Goal: Task Accomplishment & Management: Manage account settings

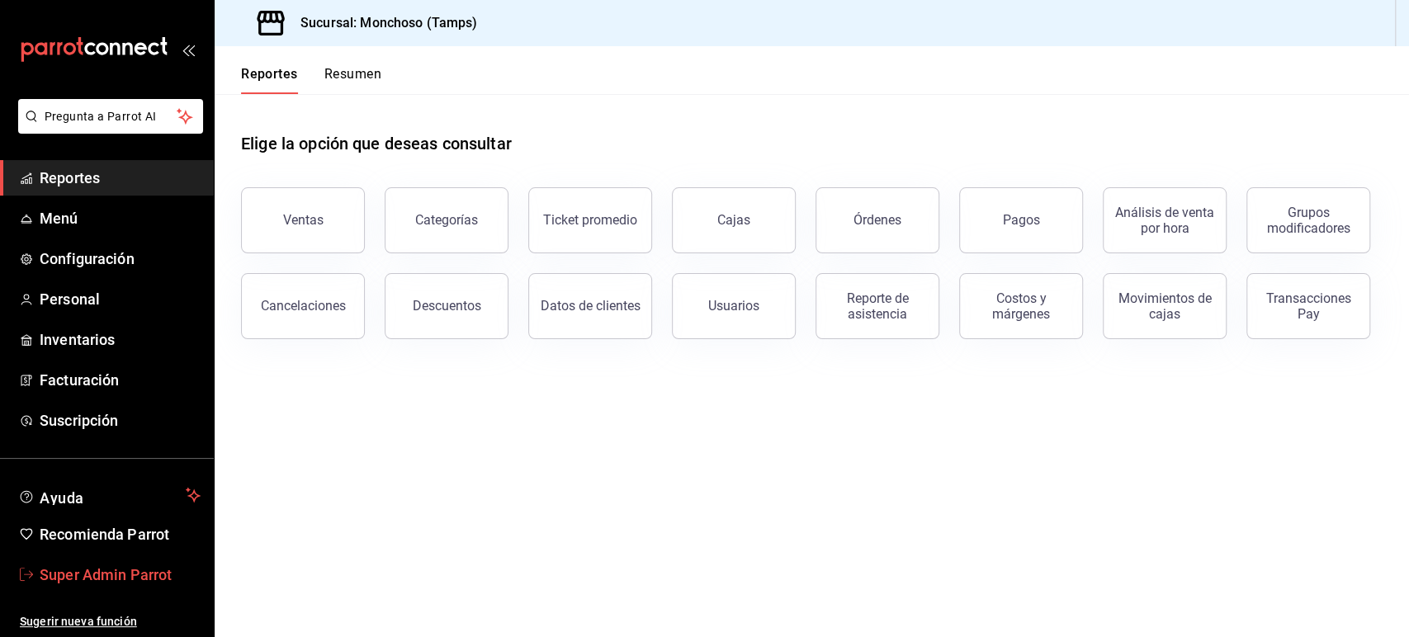
click at [113, 580] on span "Super Admin Parrot" at bounding box center [120, 575] width 161 height 22
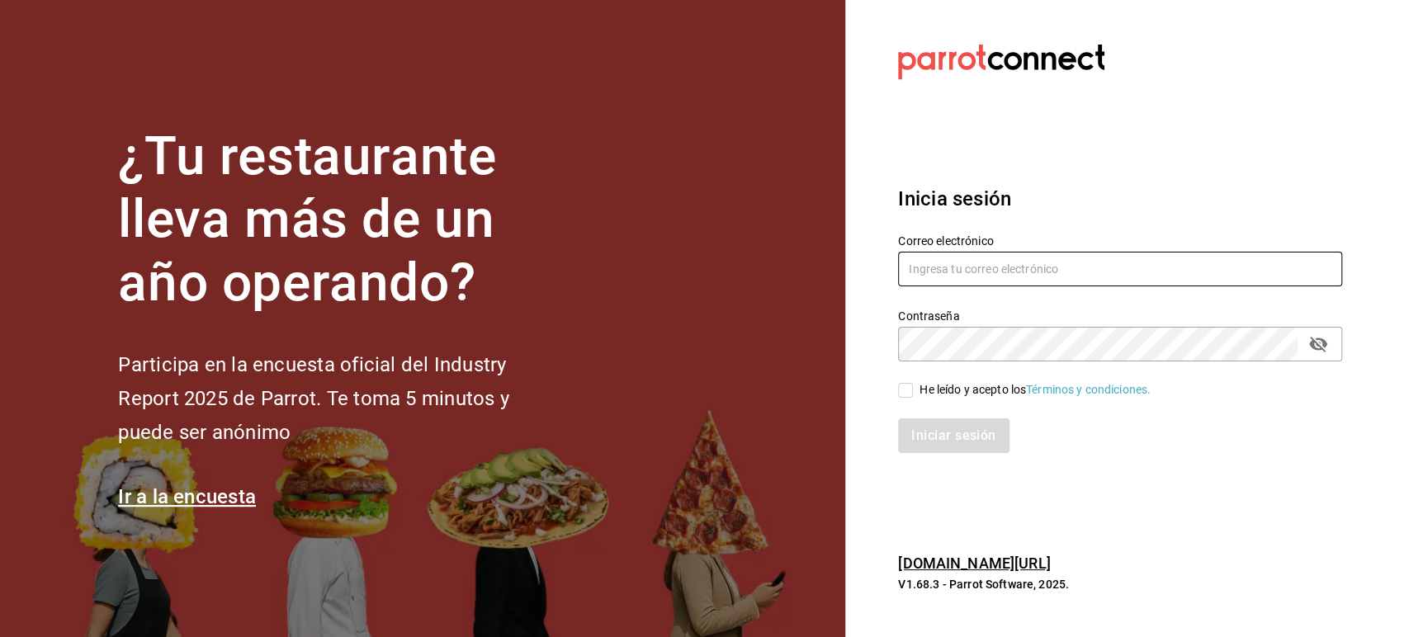
click at [1006, 268] on input "text" at bounding box center [1120, 269] width 444 height 35
paste input "alchemycoffeelab@mty.com"
type input "alchemycoffeelab@mty.com"
click at [905, 386] on input "He leído y acepto los Términos y condiciones." at bounding box center [905, 390] width 15 height 15
checkbox input "true"
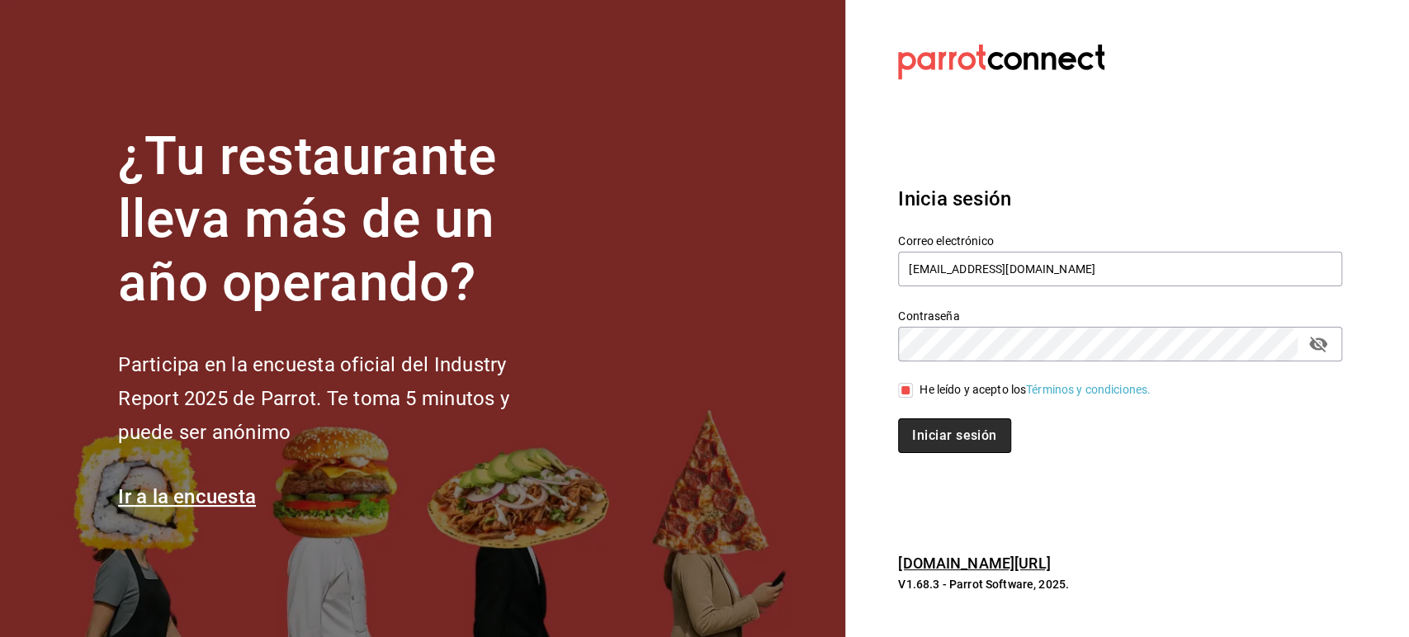
click at [922, 433] on button "Iniciar sesión" at bounding box center [954, 436] width 112 height 35
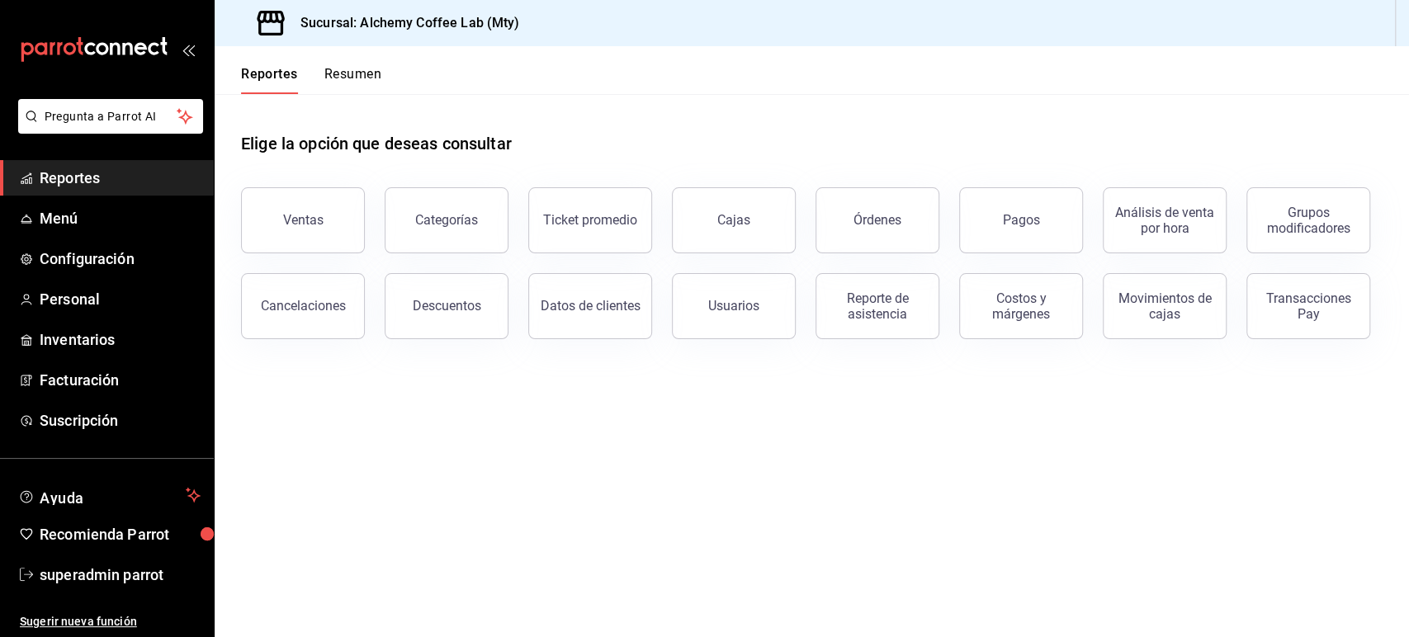
click at [476, 381] on main "Elige la opción que deseas consultar Ventas Categorías Ticket promedio Cajas Ór…" at bounding box center [812, 365] width 1195 height 543
click at [867, 195] on button "Órdenes" at bounding box center [878, 220] width 124 height 66
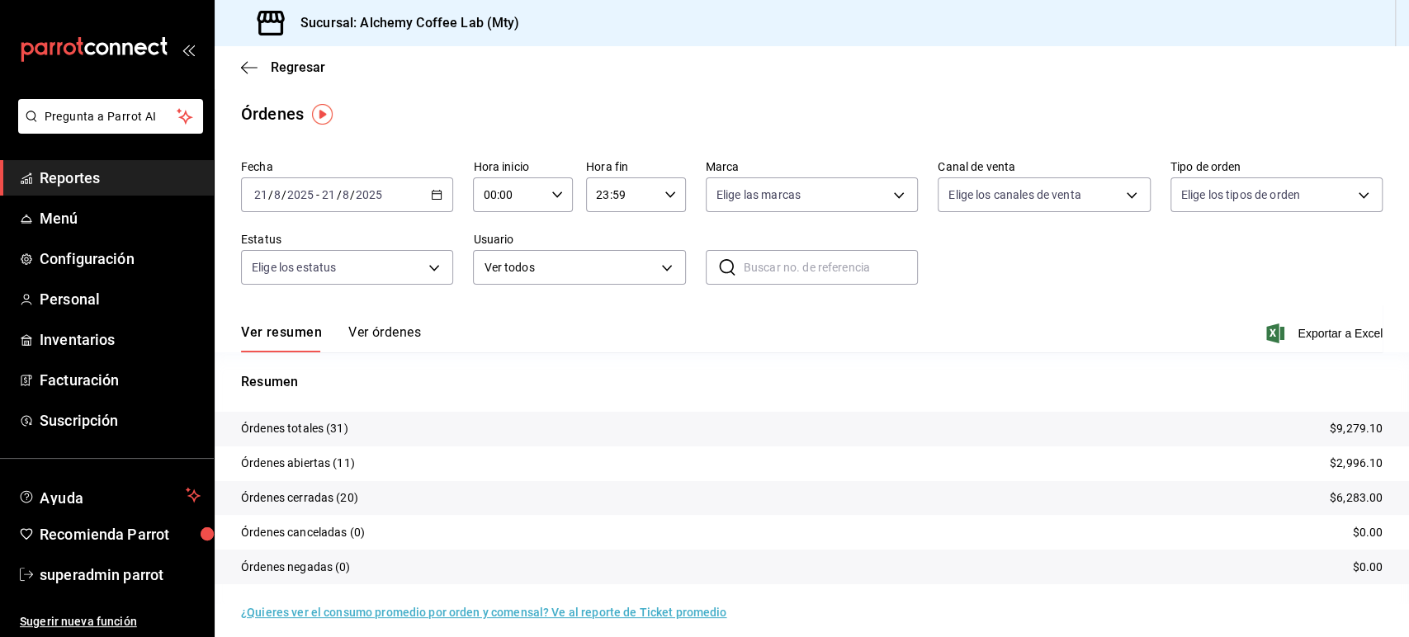
click at [400, 339] on button "Ver órdenes" at bounding box center [384, 338] width 73 height 28
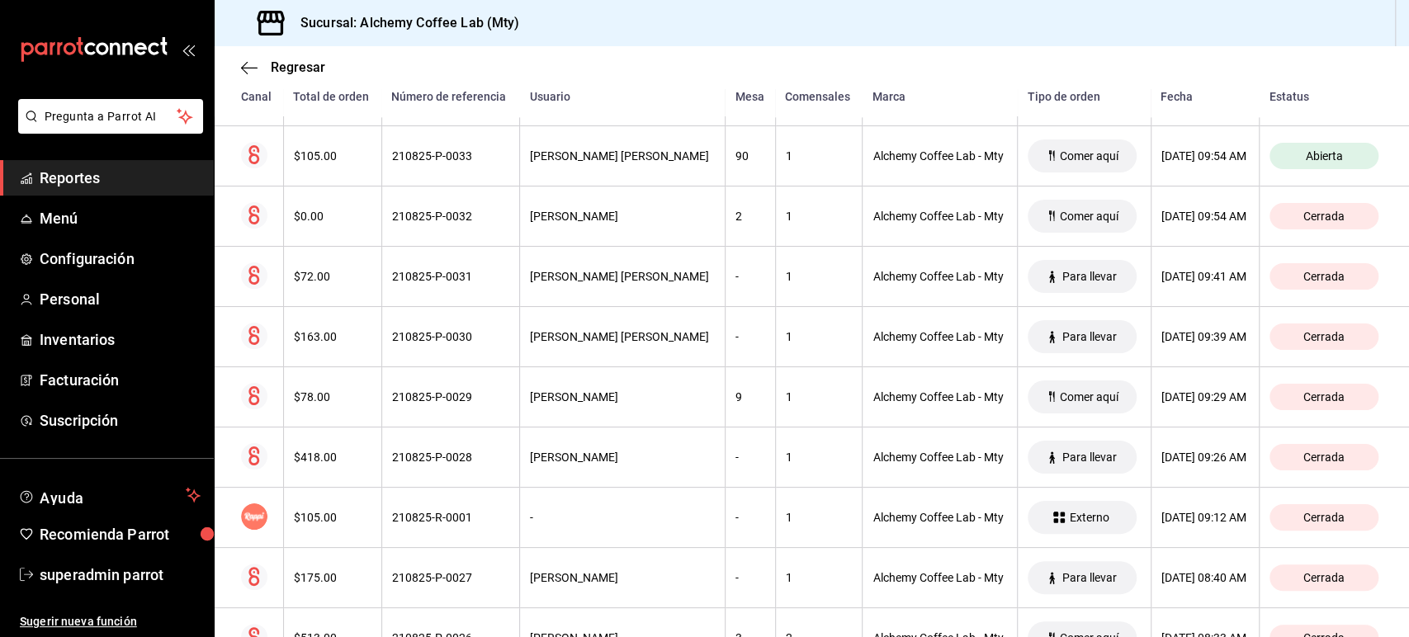
scroll to position [1684, 0]
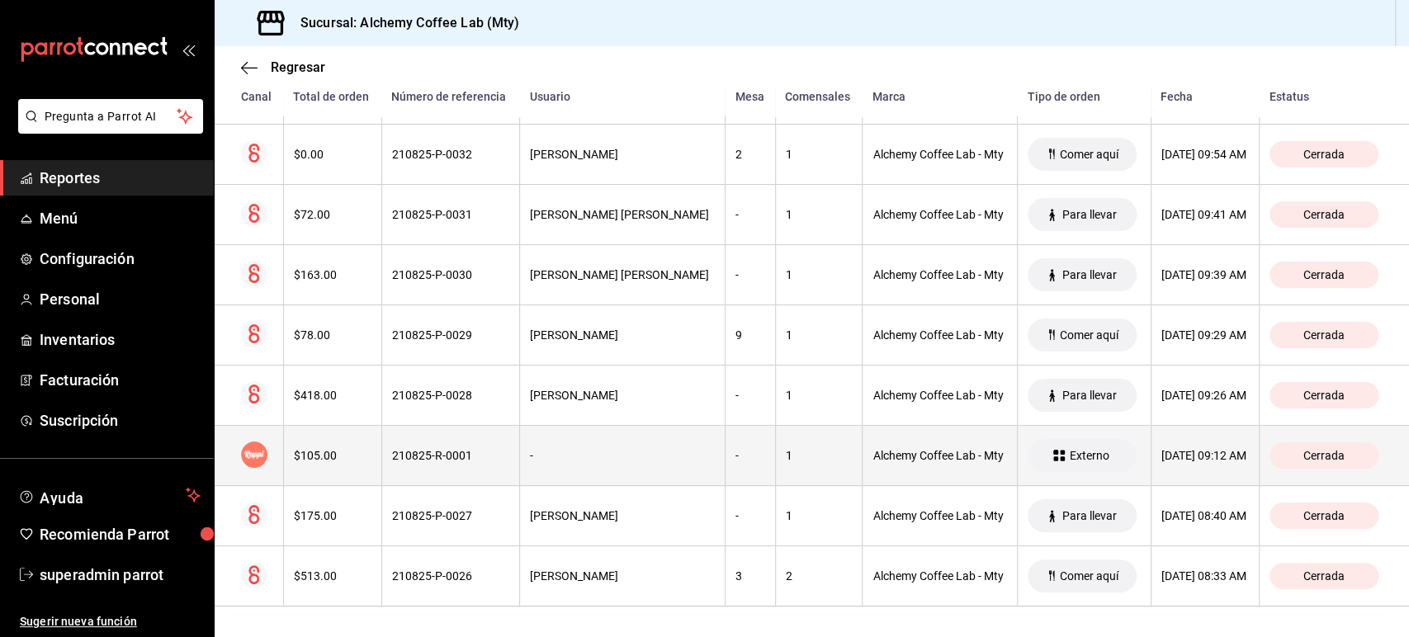
click at [448, 454] on div "210825-R-0001" at bounding box center [450, 455] width 117 height 13
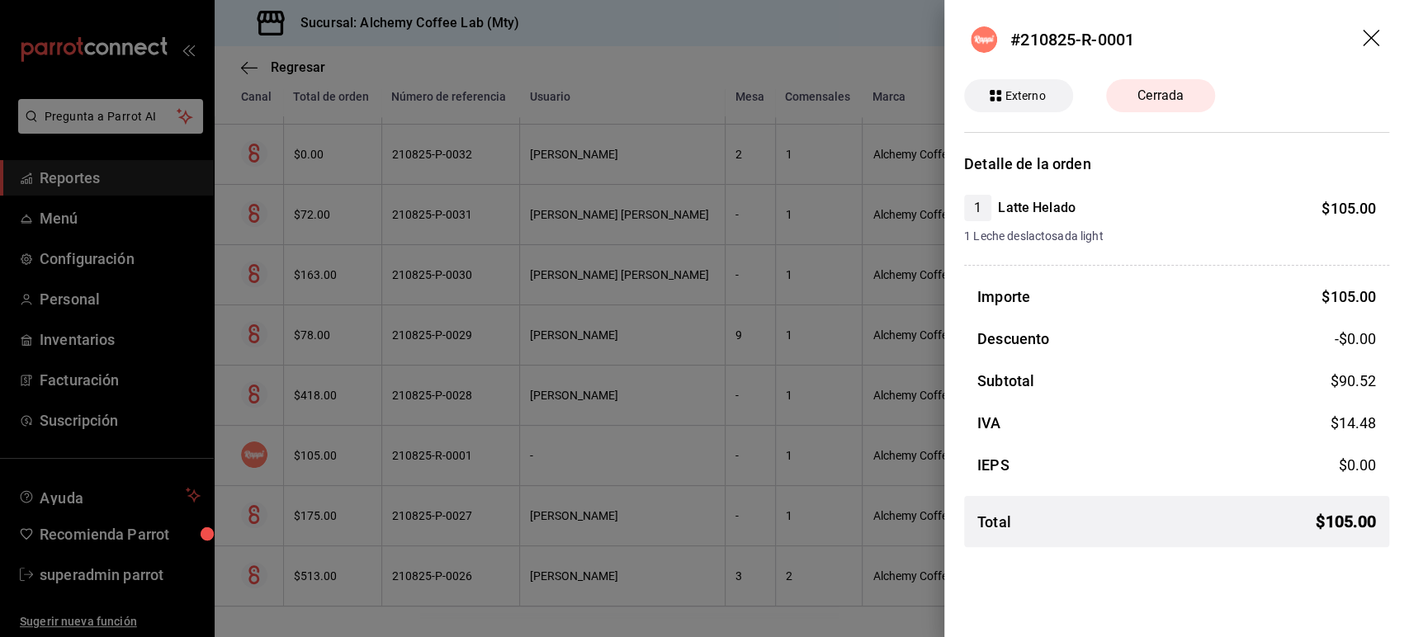
click at [1367, 40] on icon "drag" at bounding box center [1373, 40] width 20 height 20
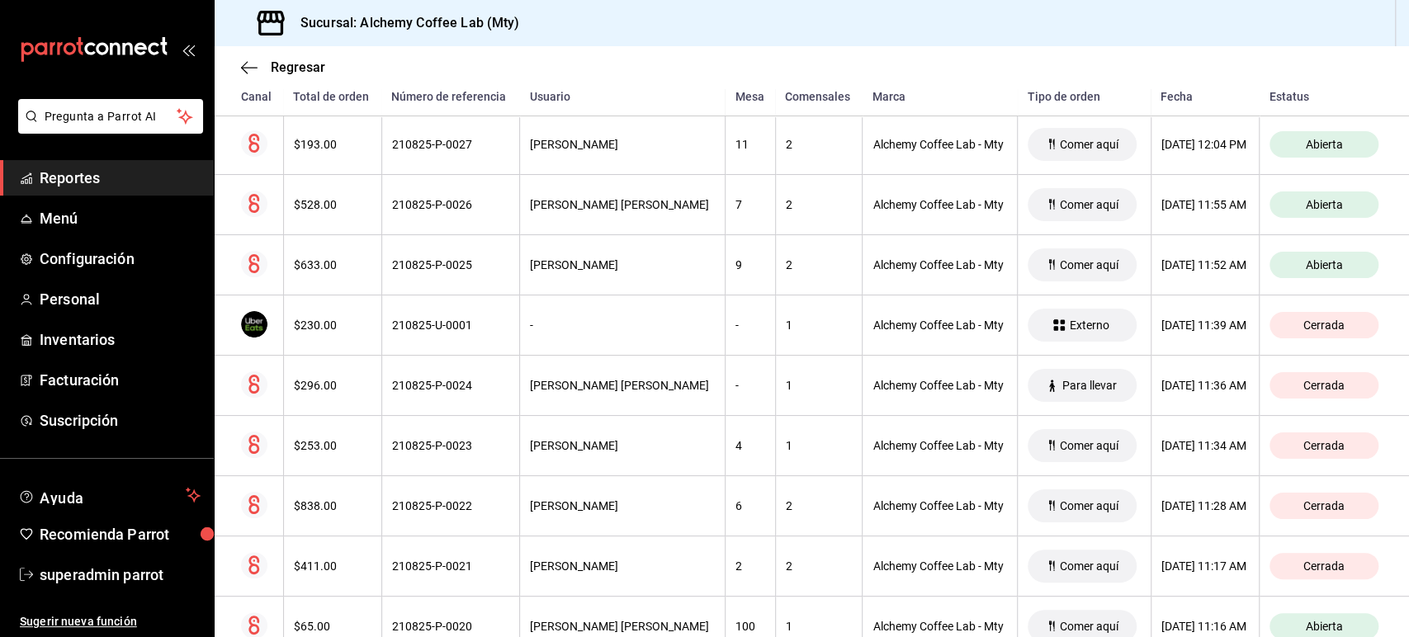
scroll to position [0, 0]
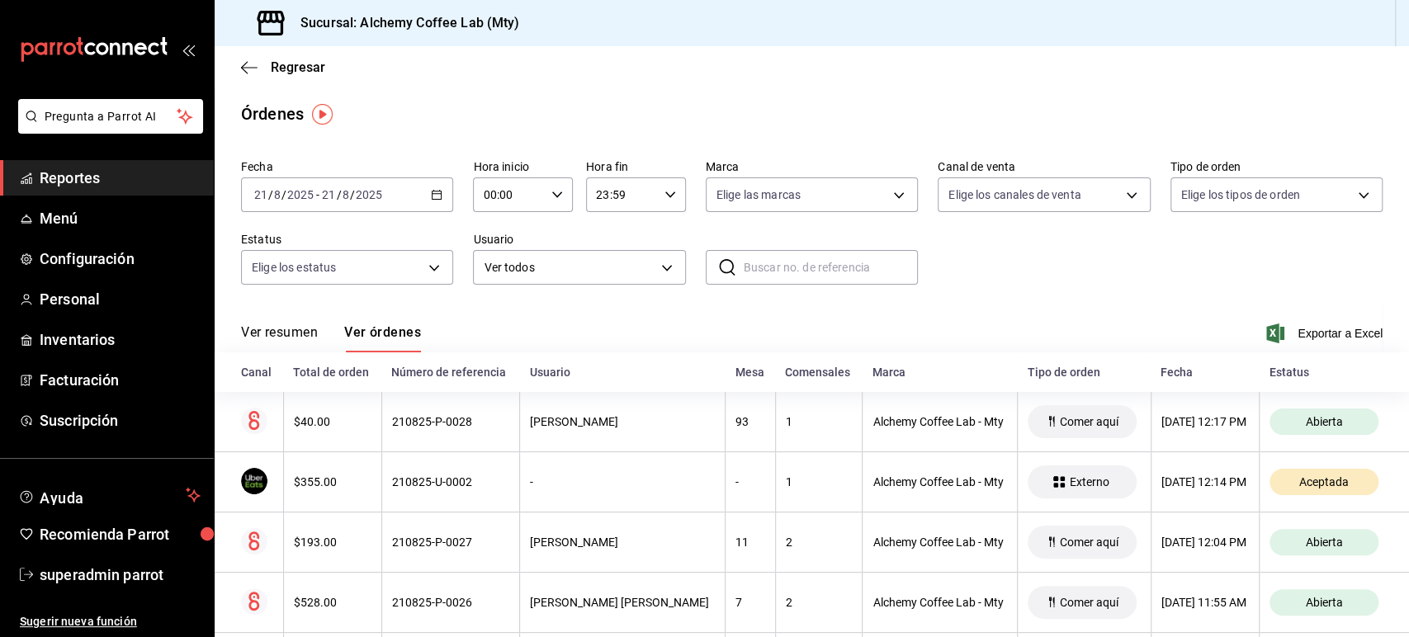
click at [433, 201] on div "2025-08-21 21 / 8 / 2025 - 2025-08-21 21 / 8 / 2025" at bounding box center [347, 194] width 212 height 35
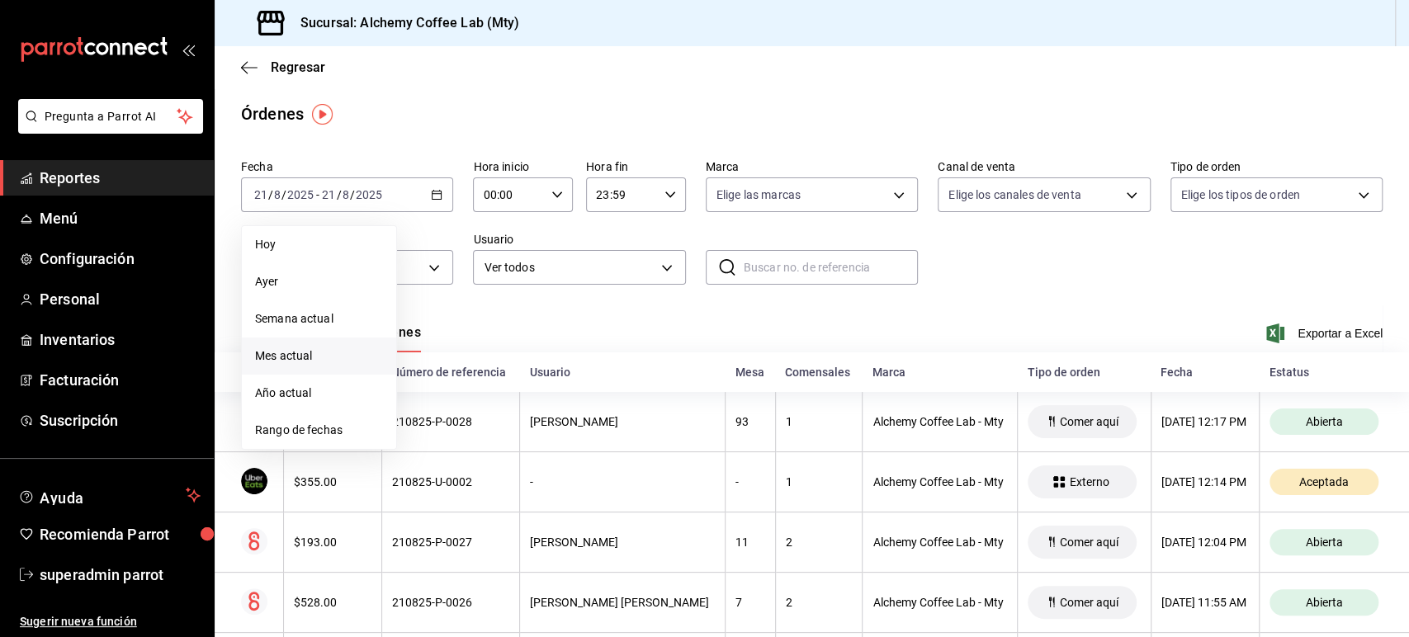
click at [309, 350] on span "Mes actual" at bounding box center [319, 356] width 128 height 17
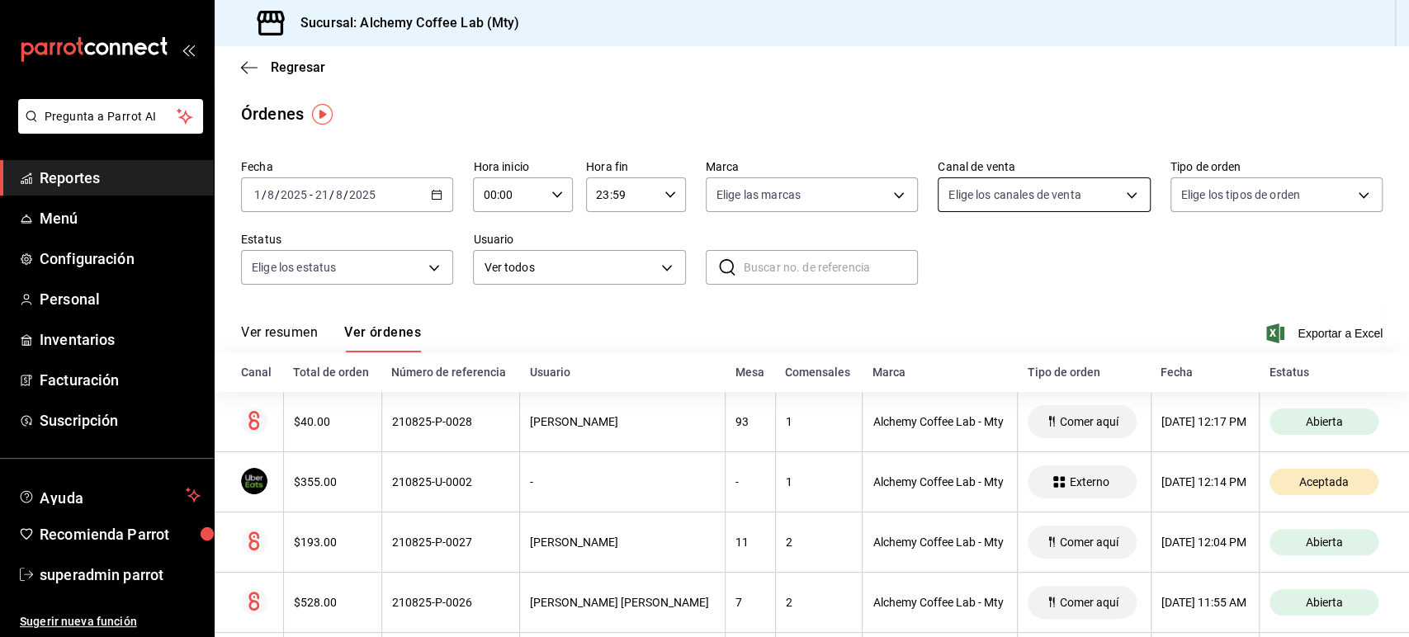
click at [1106, 199] on body "Pregunta a Parrot AI Reportes Menú Configuración Personal Inventarios Facturaci…" at bounding box center [704, 318] width 1409 height 637
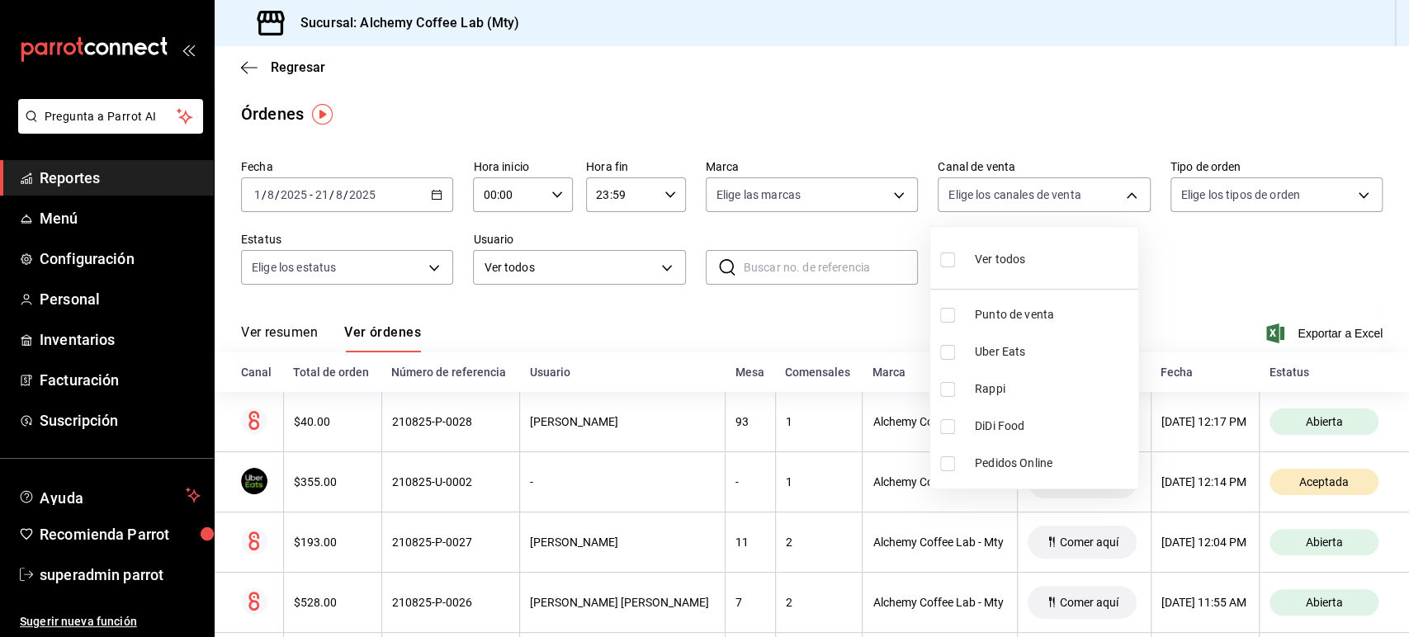
click at [1008, 387] on span "Rappi" at bounding box center [1053, 389] width 157 height 17
type input "RAPPI"
checkbox input "true"
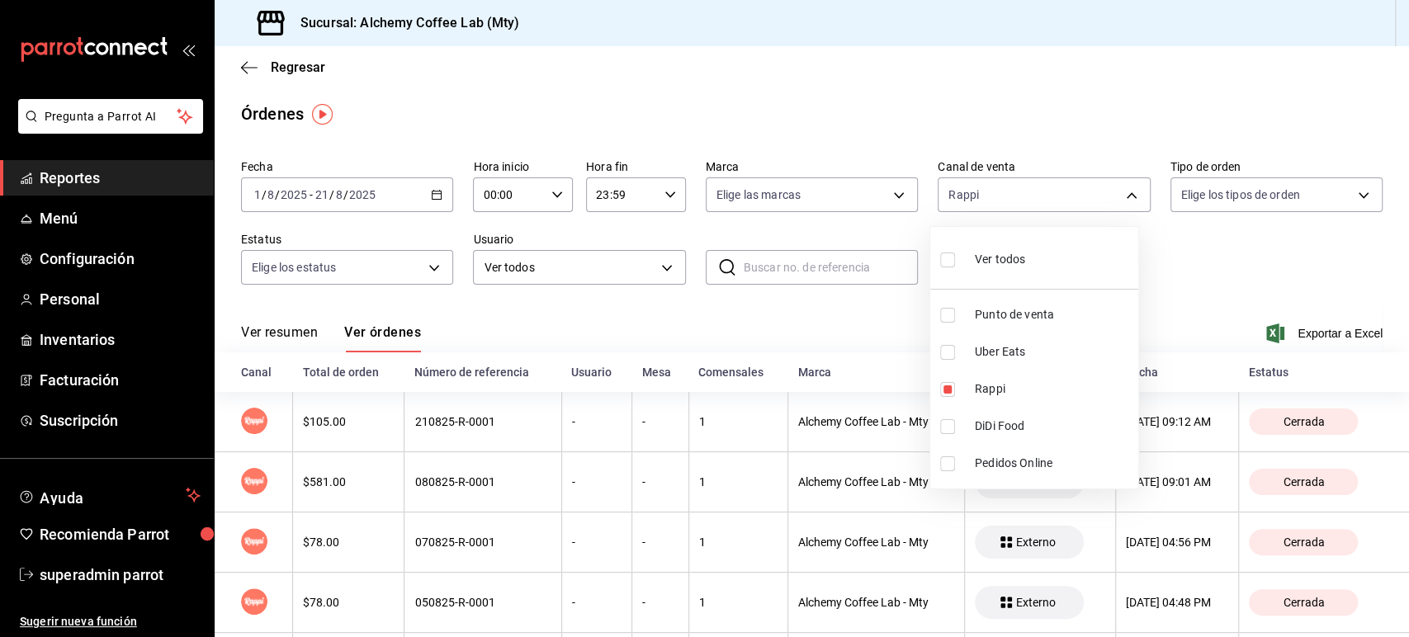
click at [741, 311] on div at bounding box center [704, 318] width 1409 height 637
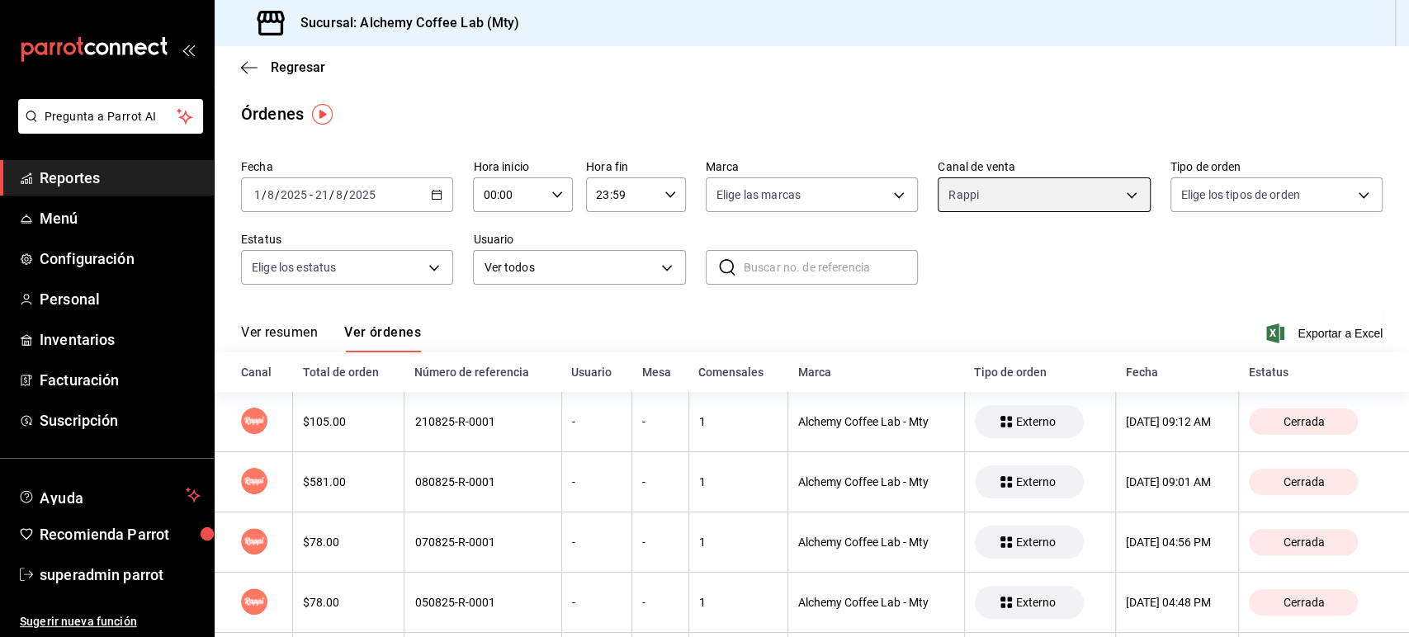
scroll to position [89, 0]
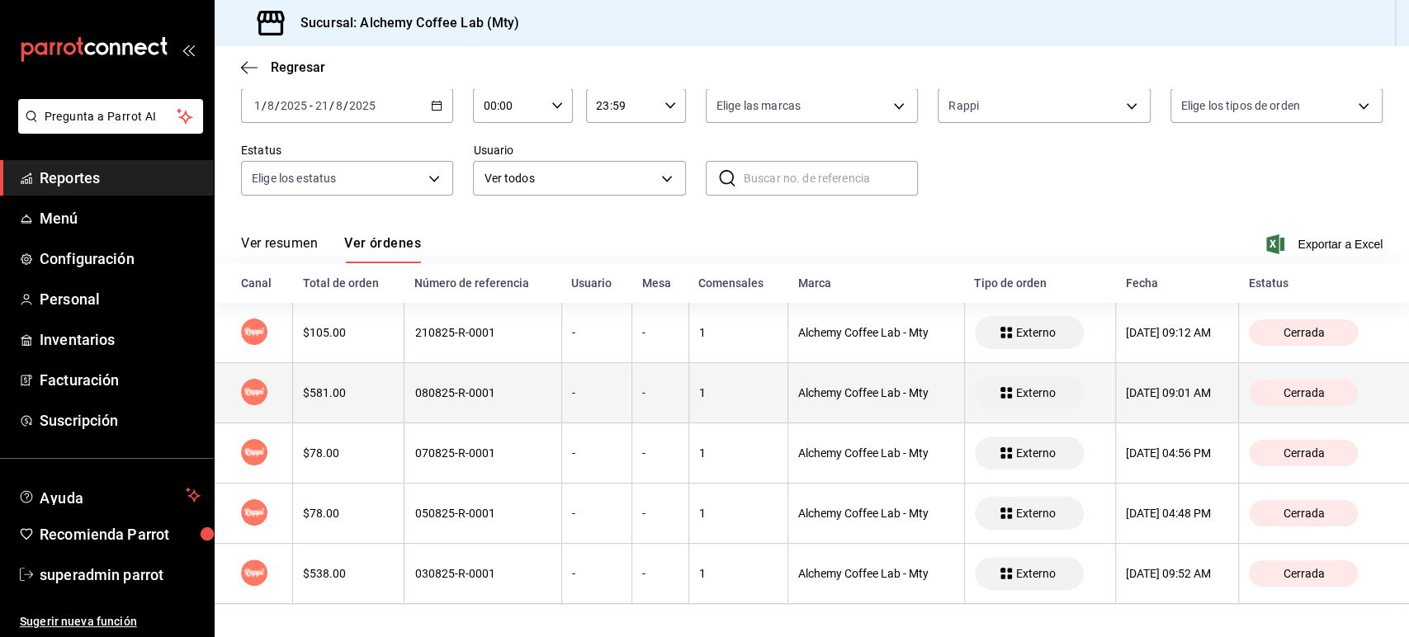
click at [474, 390] on div "080825-R-0001" at bounding box center [482, 392] width 136 height 13
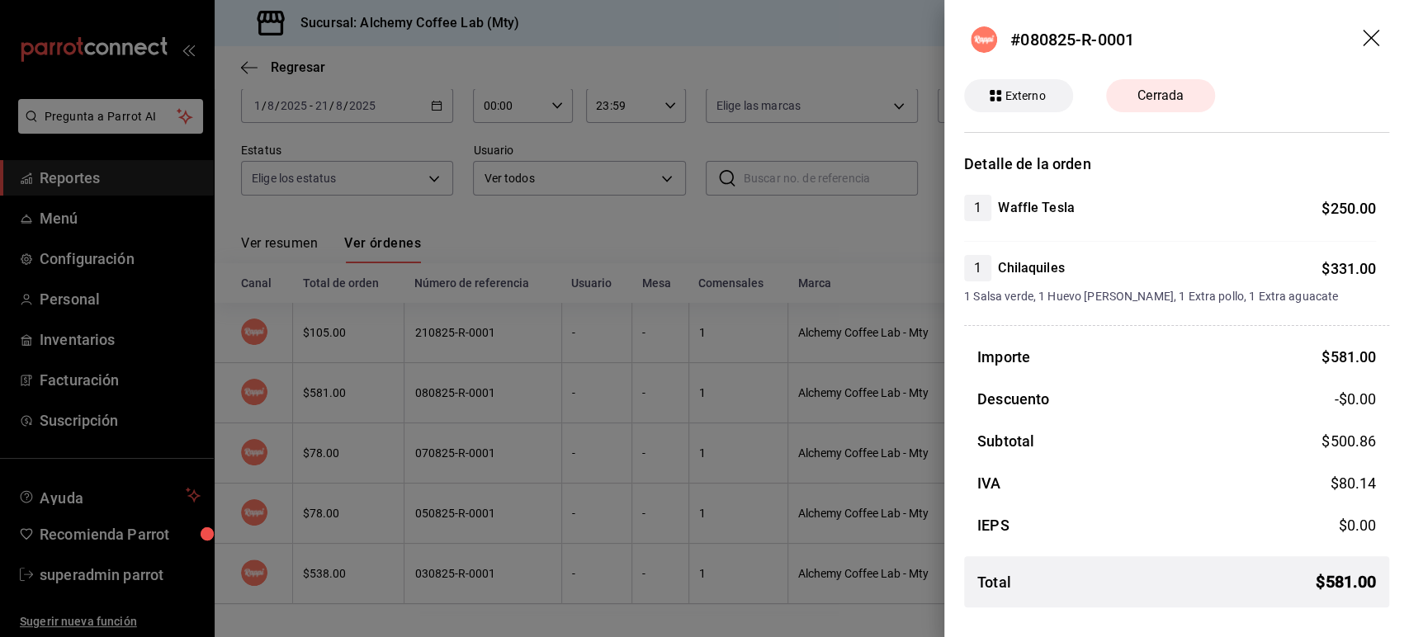
click at [1370, 34] on icon "drag" at bounding box center [1373, 40] width 20 height 20
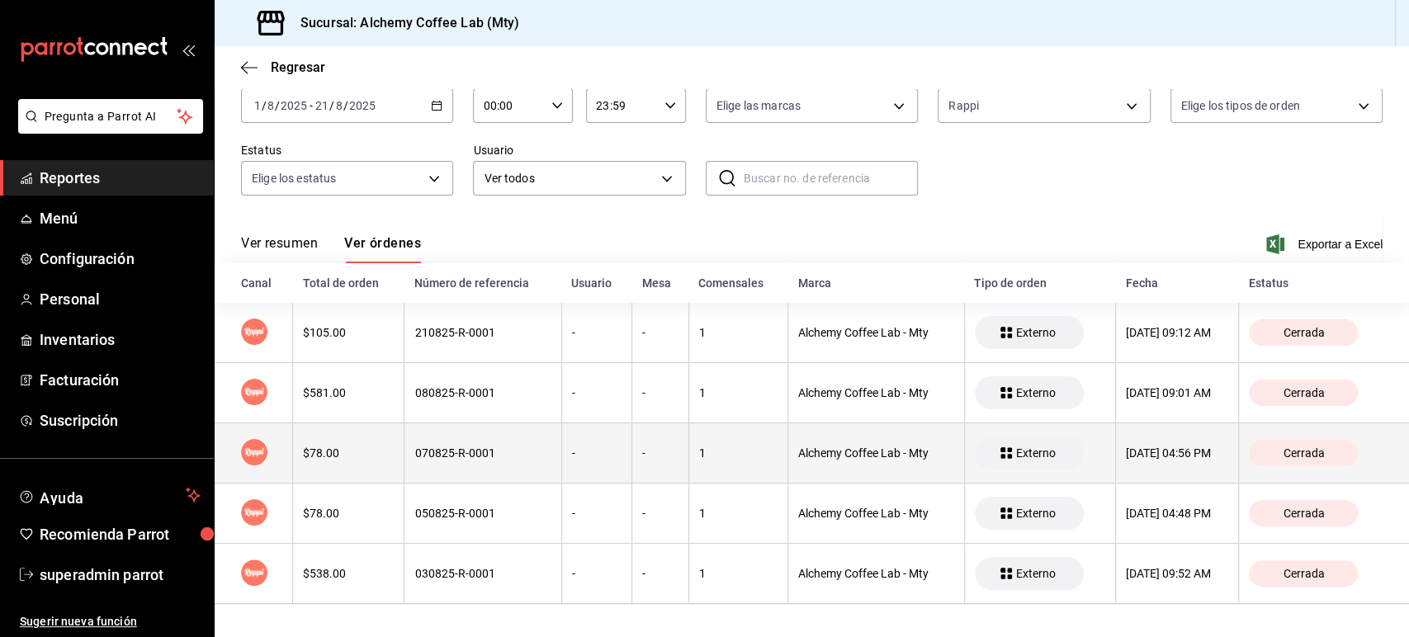
click at [487, 462] on th "070825-R-0001" at bounding box center [483, 454] width 157 height 60
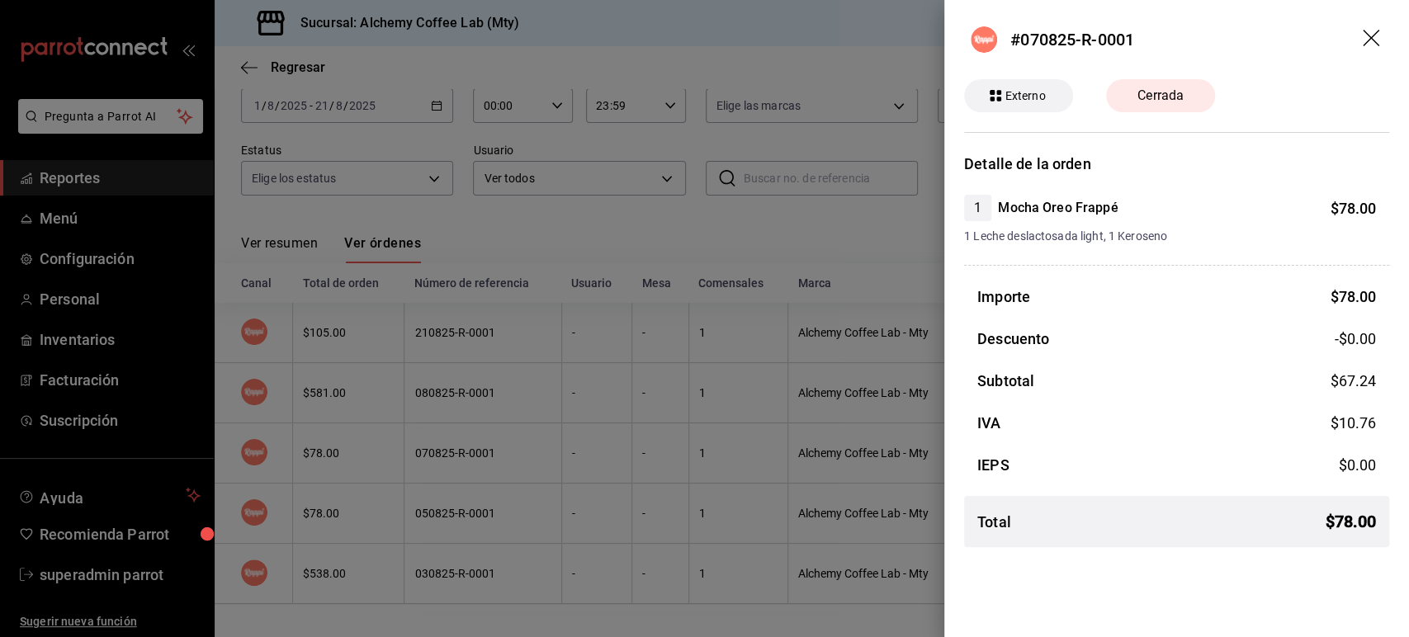
click at [1377, 40] on icon "drag" at bounding box center [1373, 40] width 20 height 20
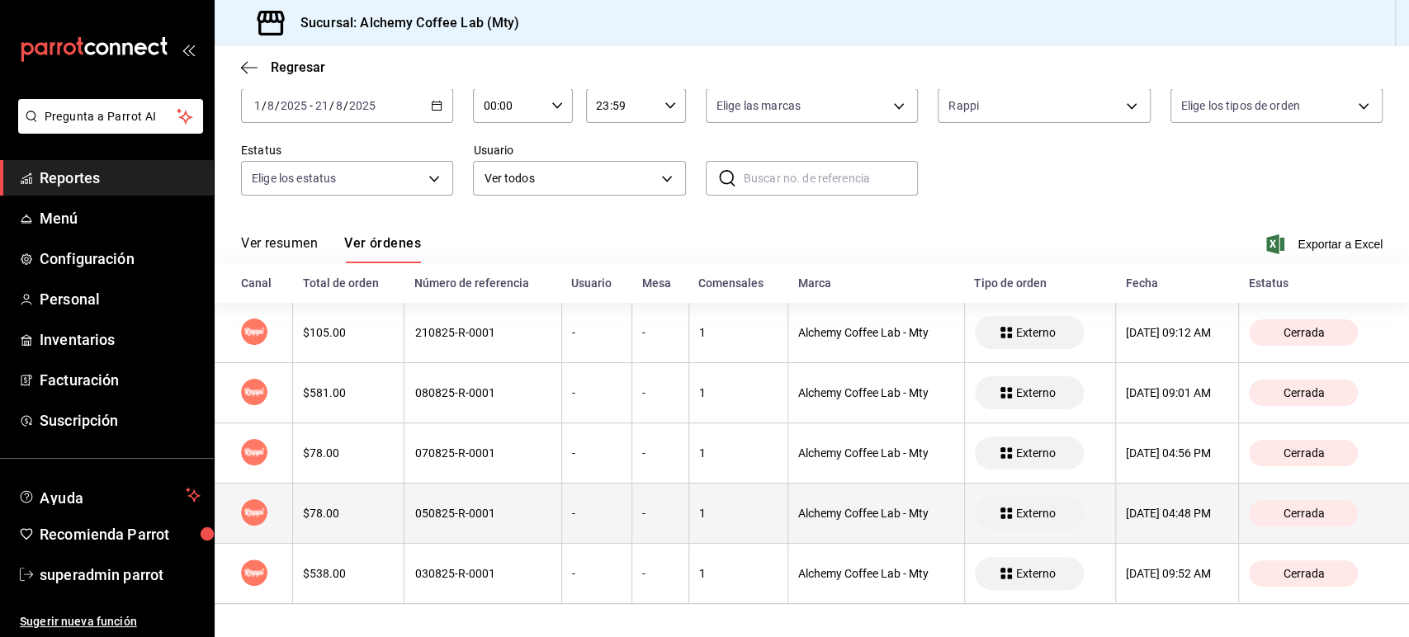
click at [459, 531] on th "050825-R-0001" at bounding box center [483, 514] width 157 height 60
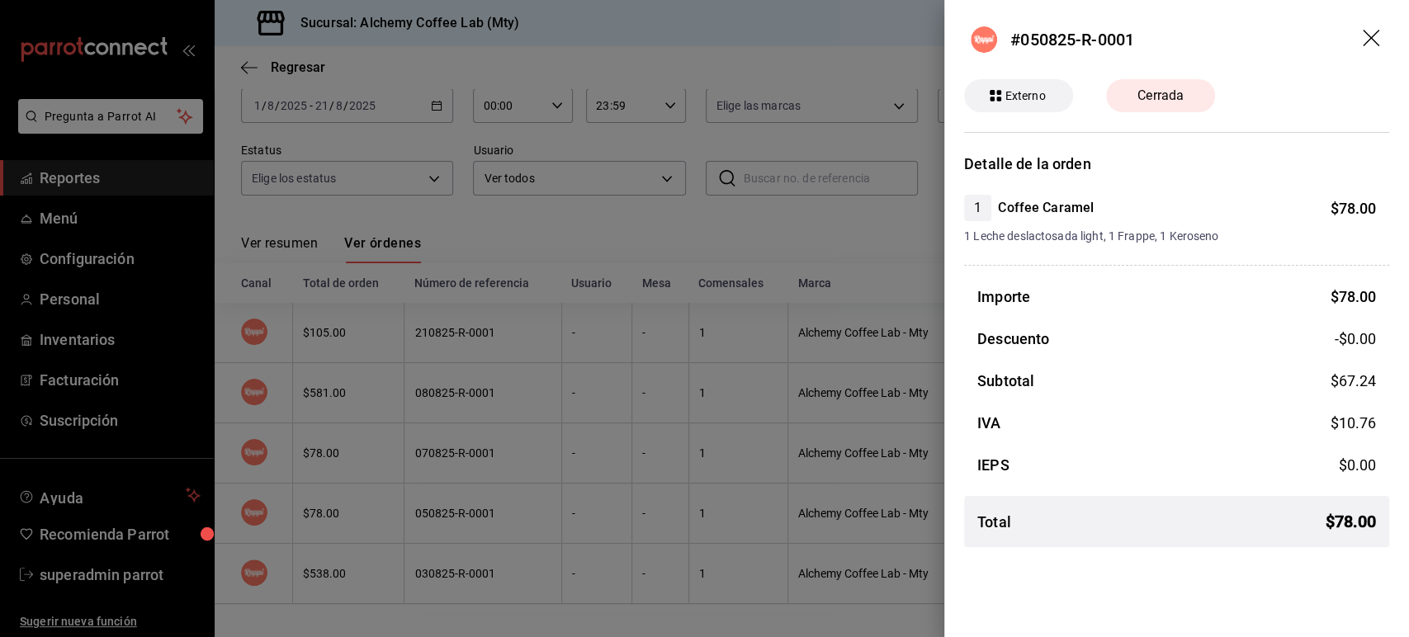
click at [1371, 43] on icon "drag" at bounding box center [1373, 40] width 20 height 20
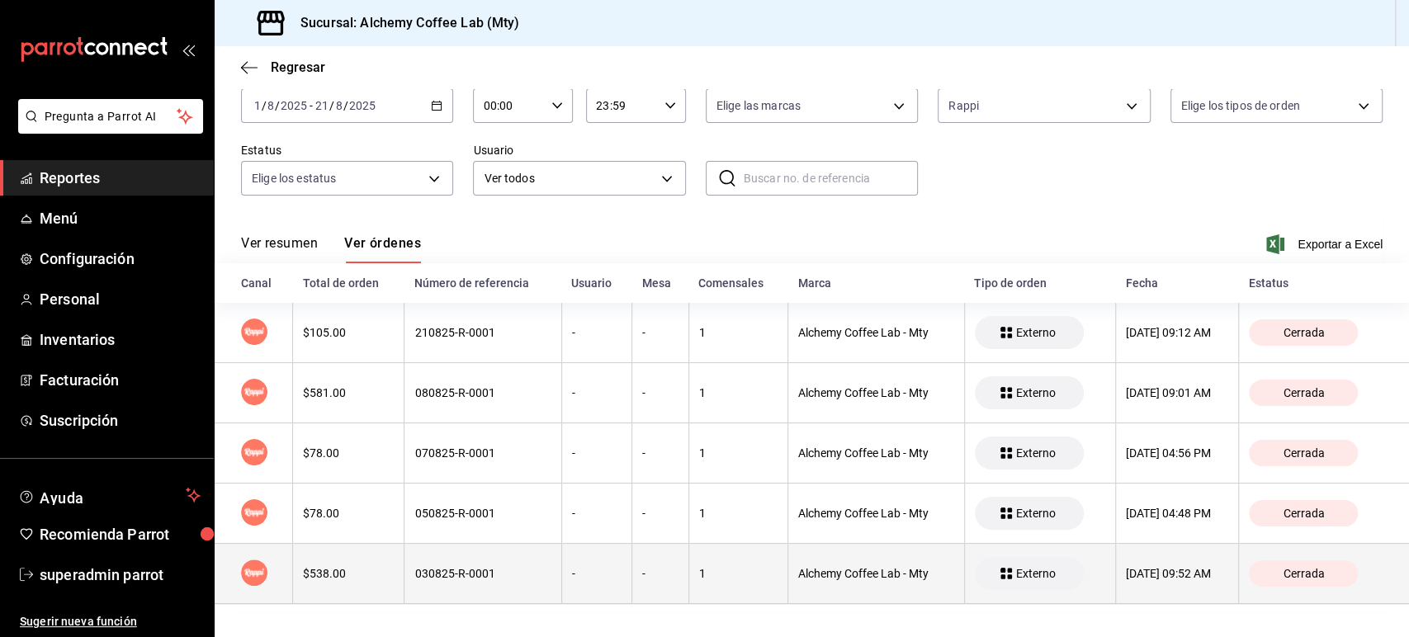
click at [489, 553] on th "030825-R-0001" at bounding box center [483, 574] width 157 height 60
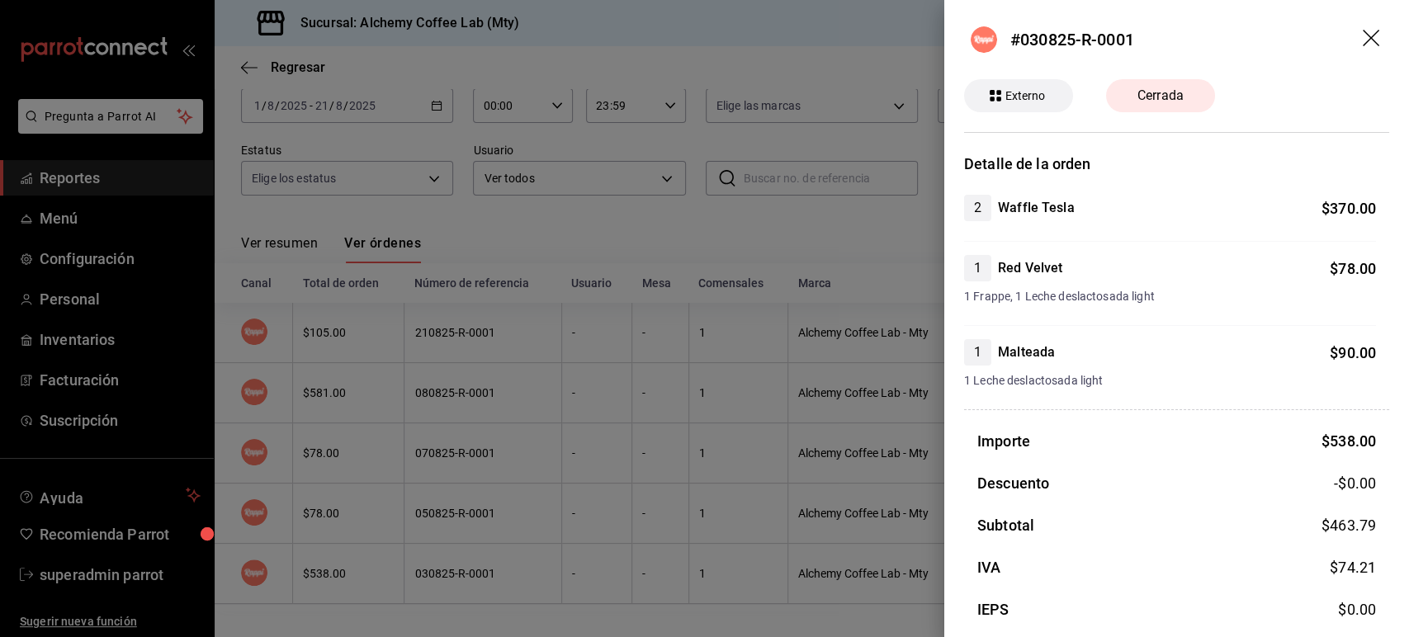
click at [1363, 35] on icon "drag" at bounding box center [1373, 40] width 20 height 20
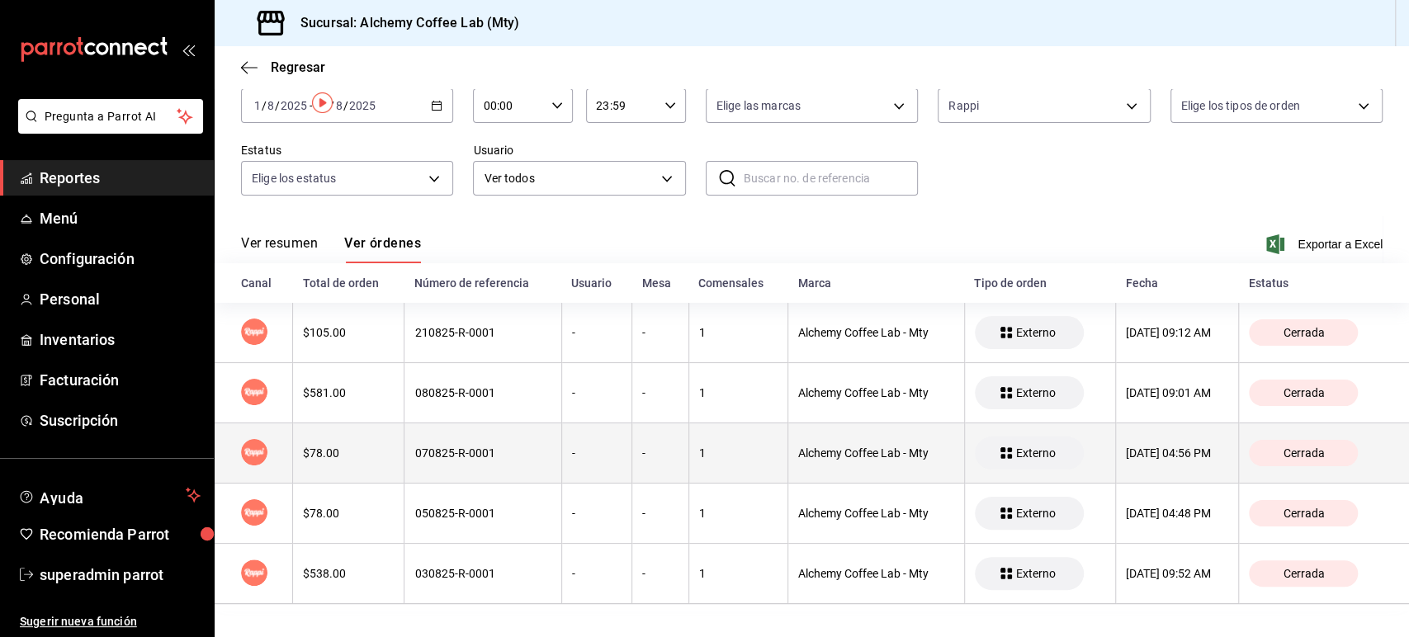
scroll to position [0, 0]
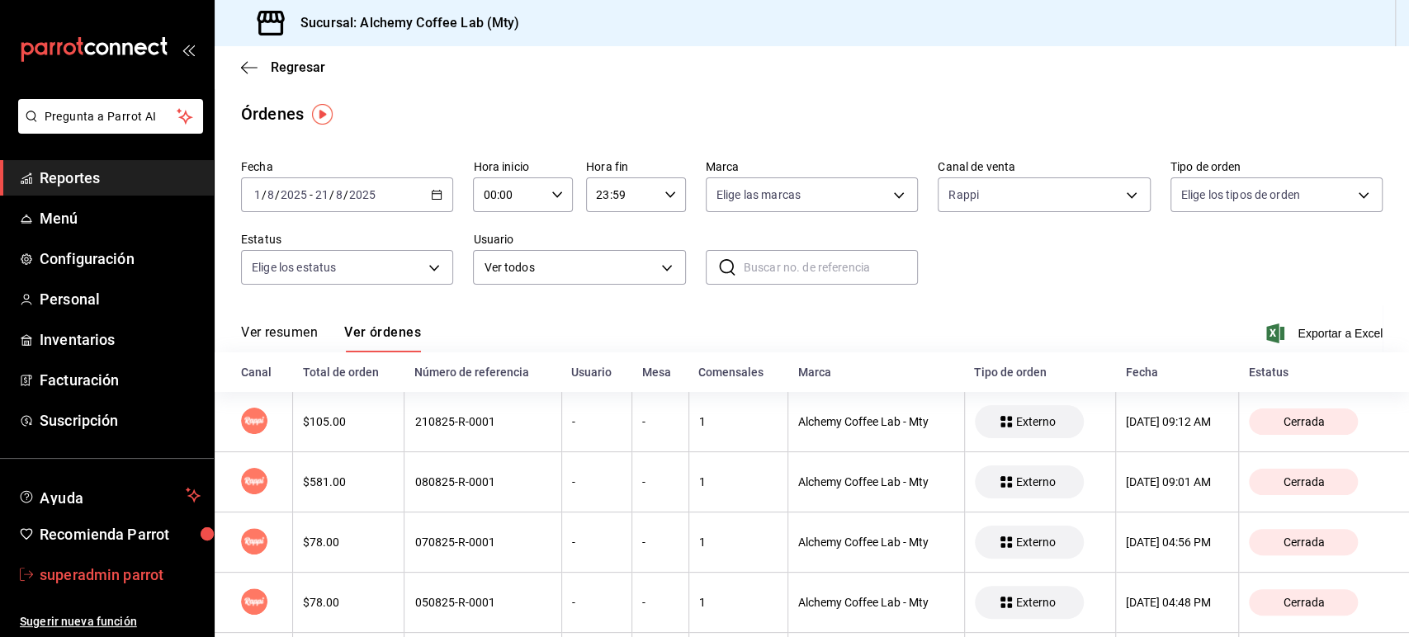
click at [102, 569] on span "superadmin parrot" at bounding box center [120, 575] width 161 height 22
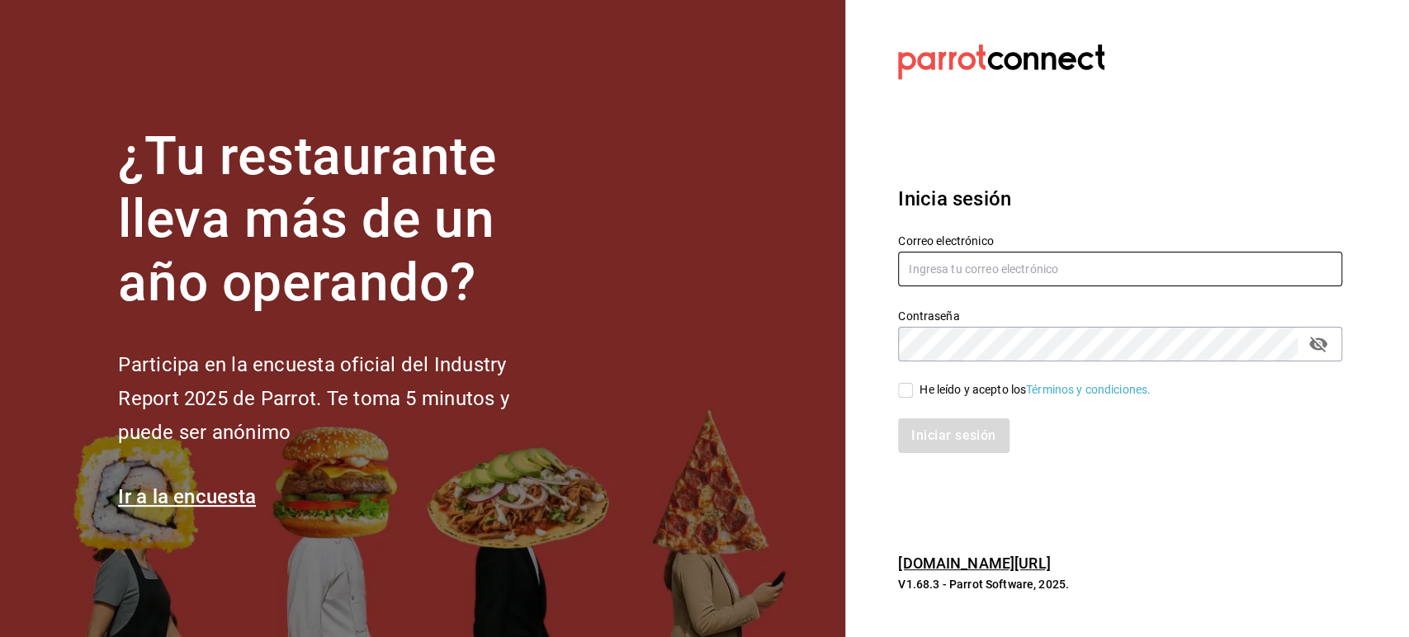
click at [948, 274] on input "text" at bounding box center [1120, 269] width 444 height 35
paste input "latres@nl.com"
type input "latres@nl.com"
click at [906, 392] on input "He leído y acepto los Términos y condiciones." at bounding box center [905, 390] width 15 height 15
checkbox input "true"
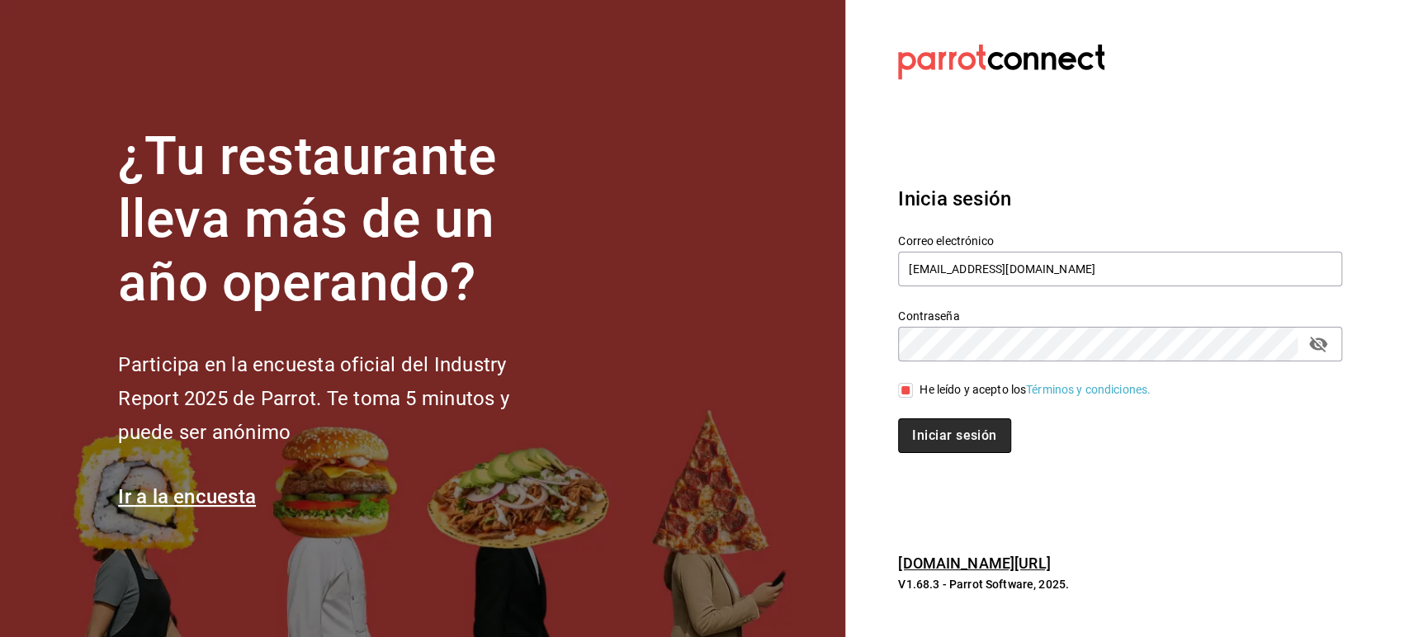
click at [930, 424] on button "Iniciar sesión" at bounding box center [954, 436] width 112 height 35
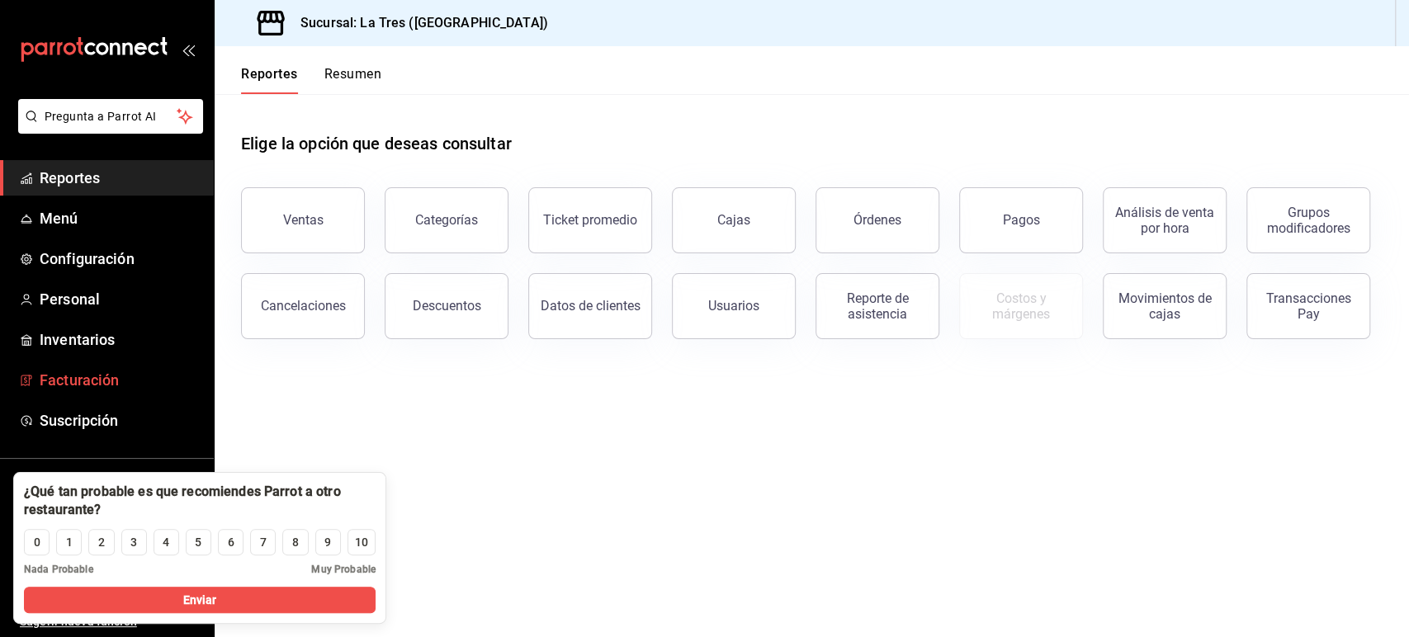
click at [91, 385] on span "Facturación" at bounding box center [120, 380] width 161 height 22
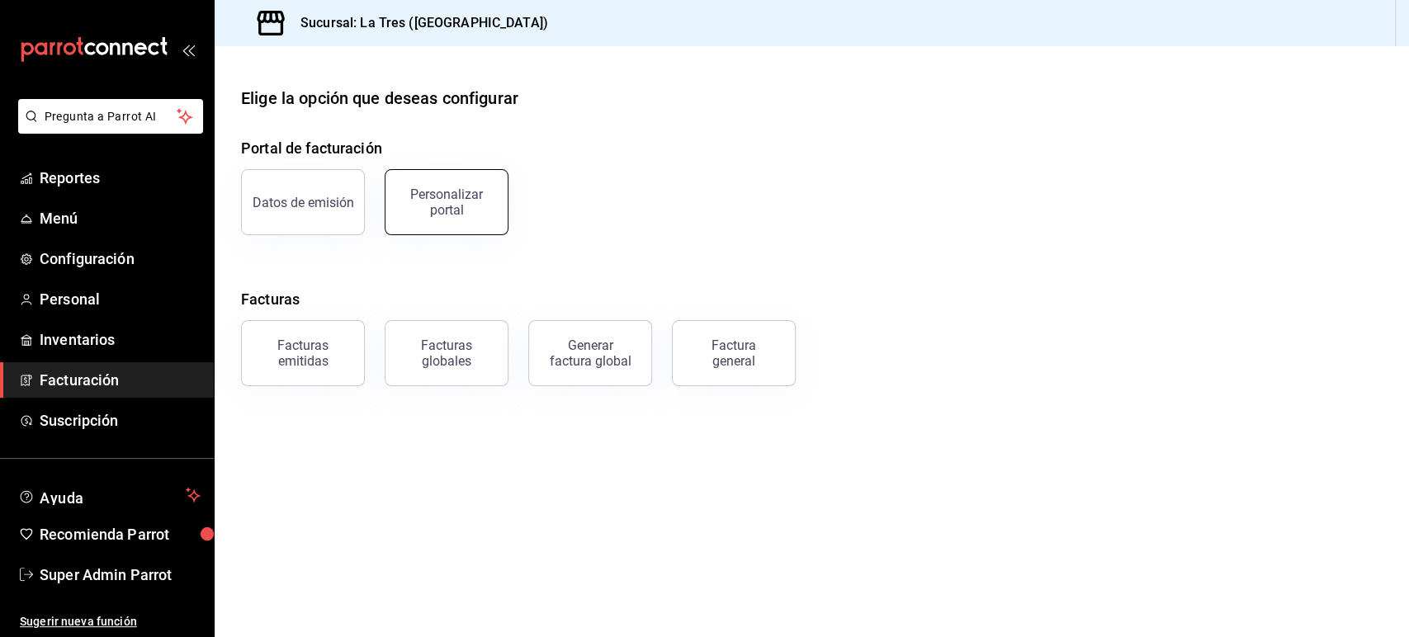
click at [417, 218] on button "Personalizar portal" at bounding box center [447, 202] width 124 height 66
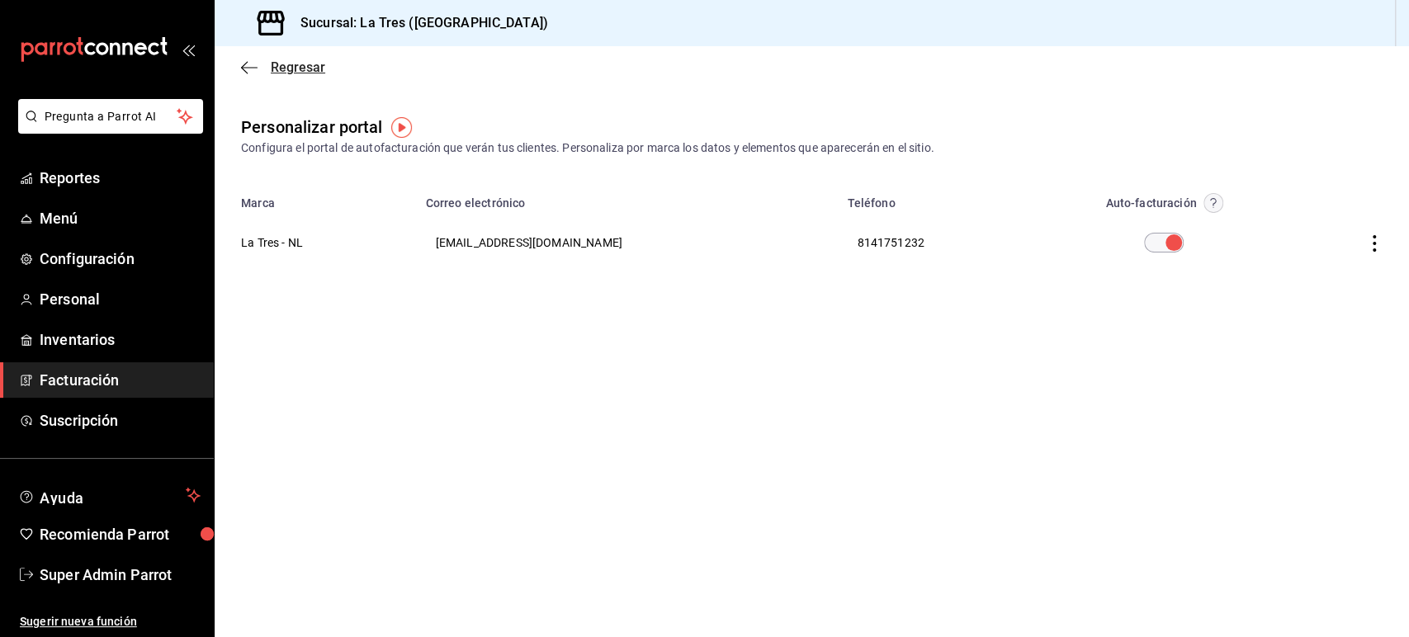
click at [251, 63] on icon "button" at bounding box center [249, 67] width 17 height 15
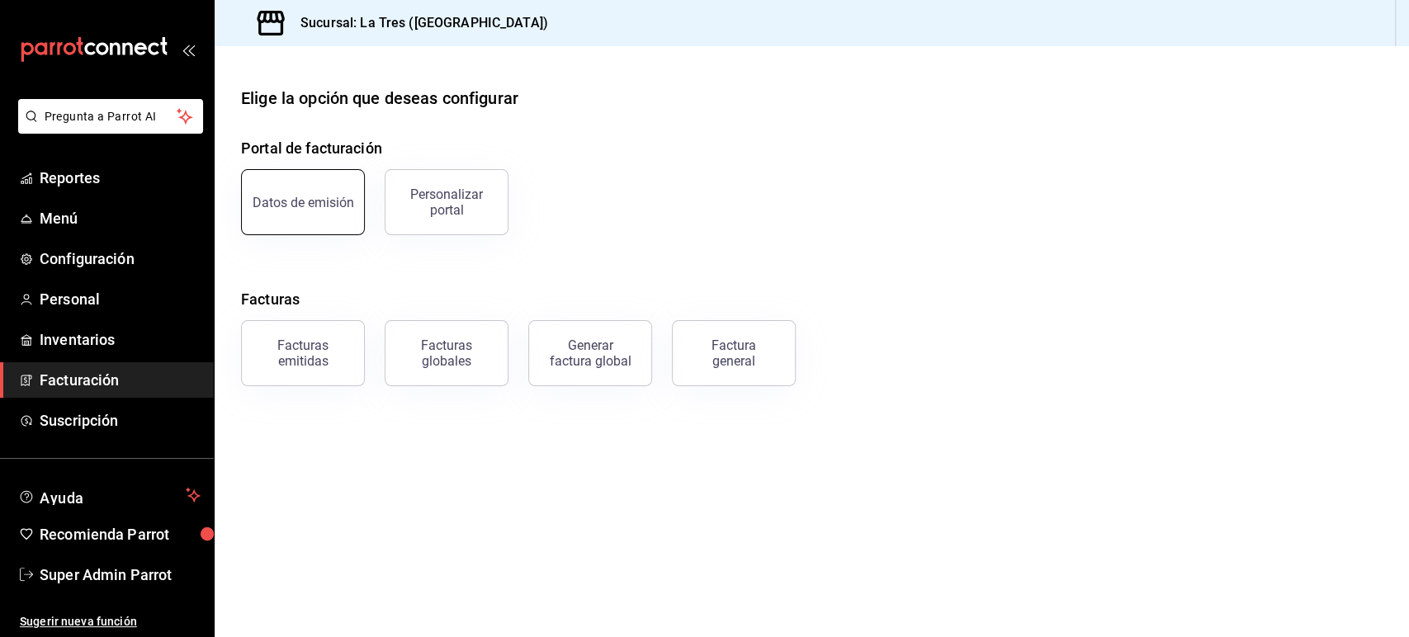
click at [324, 198] on div "Datos de emisión" at bounding box center [304, 203] width 102 height 16
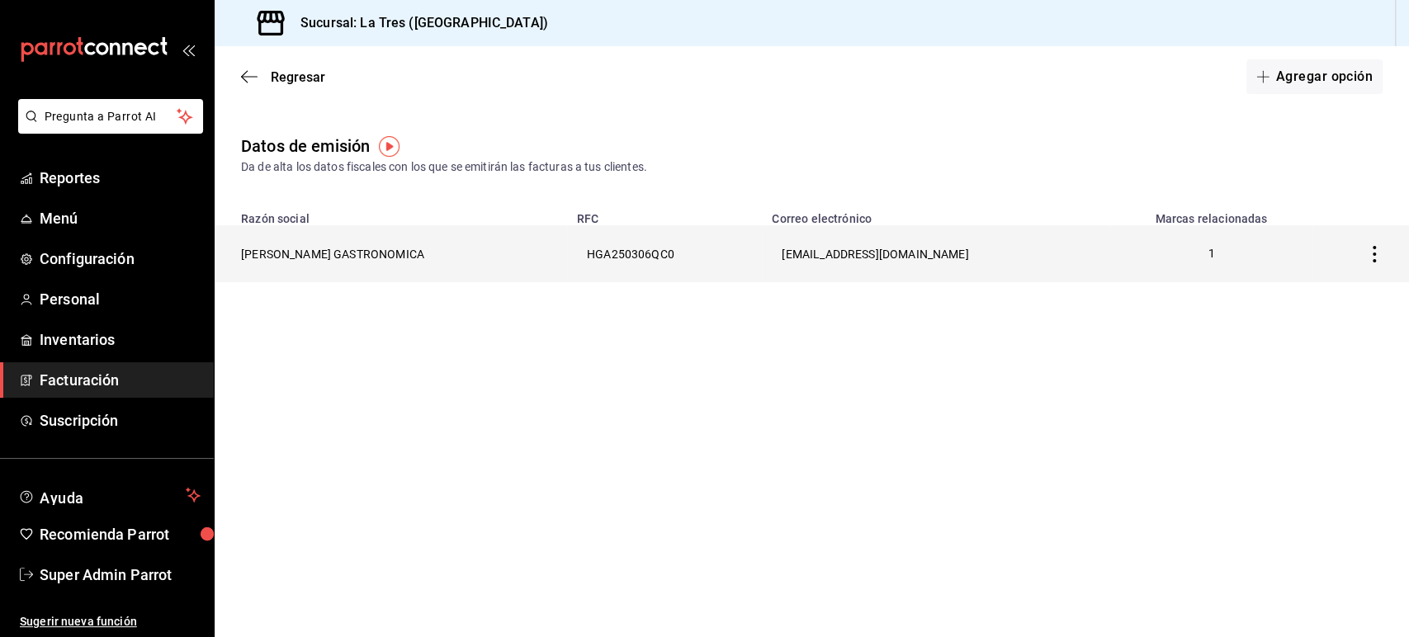
click at [304, 252] on th "HINOJOSA GASTRONOMICA" at bounding box center [391, 253] width 353 height 57
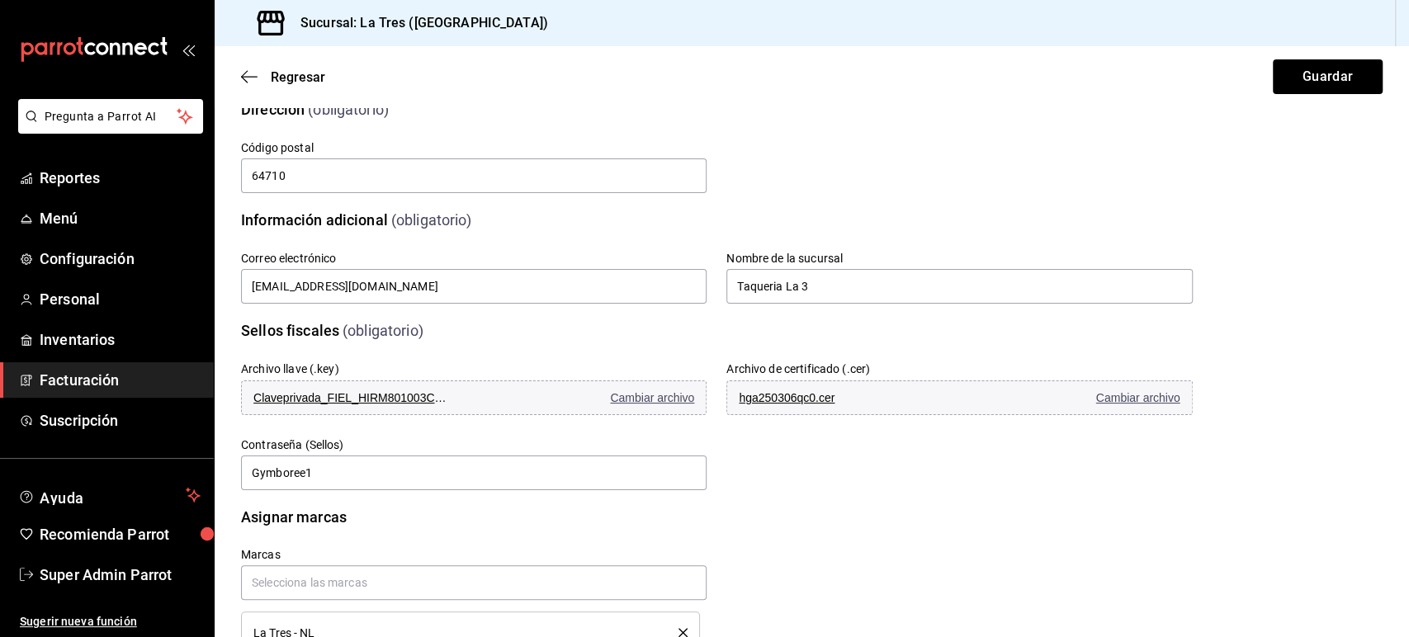
scroll to position [314, 0]
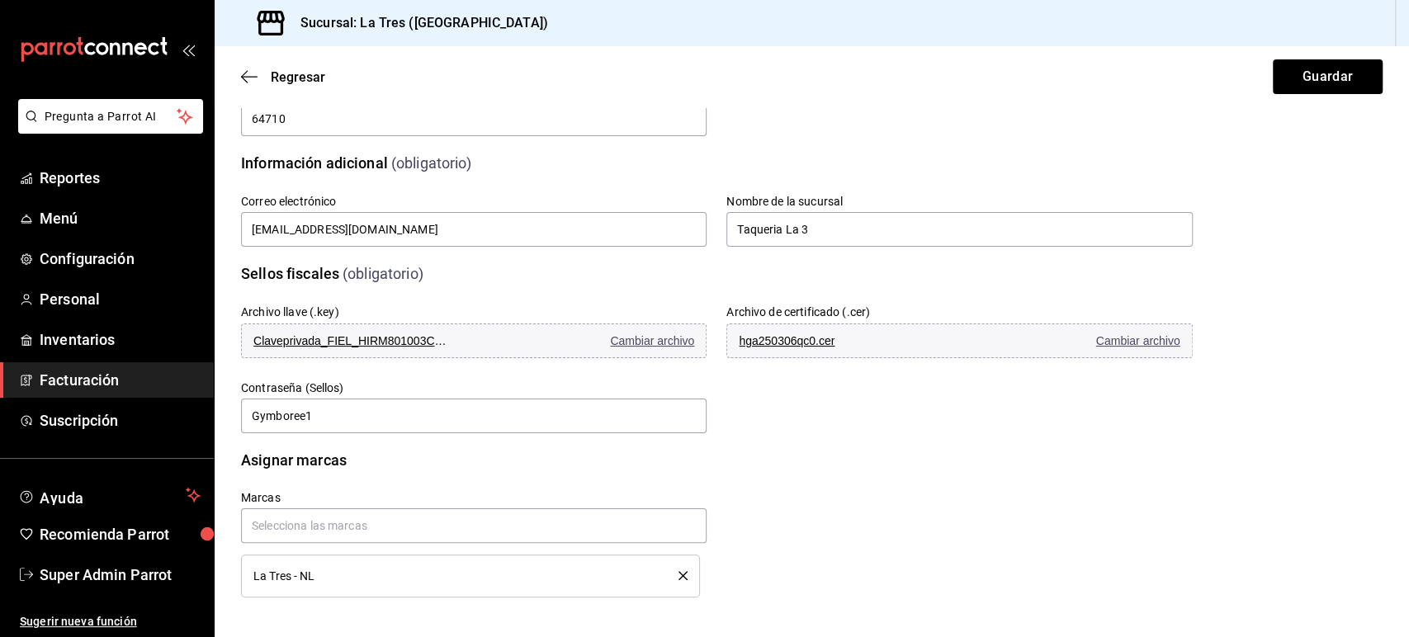
click at [539, 381] on div "Contraseña (Sellos) Gymboree1" at bounding box center [474, 408] width 466 height 55
click at [94, 562] on link "Super Admin Parrot" at bounding box center [107, 574] width 214 height 35
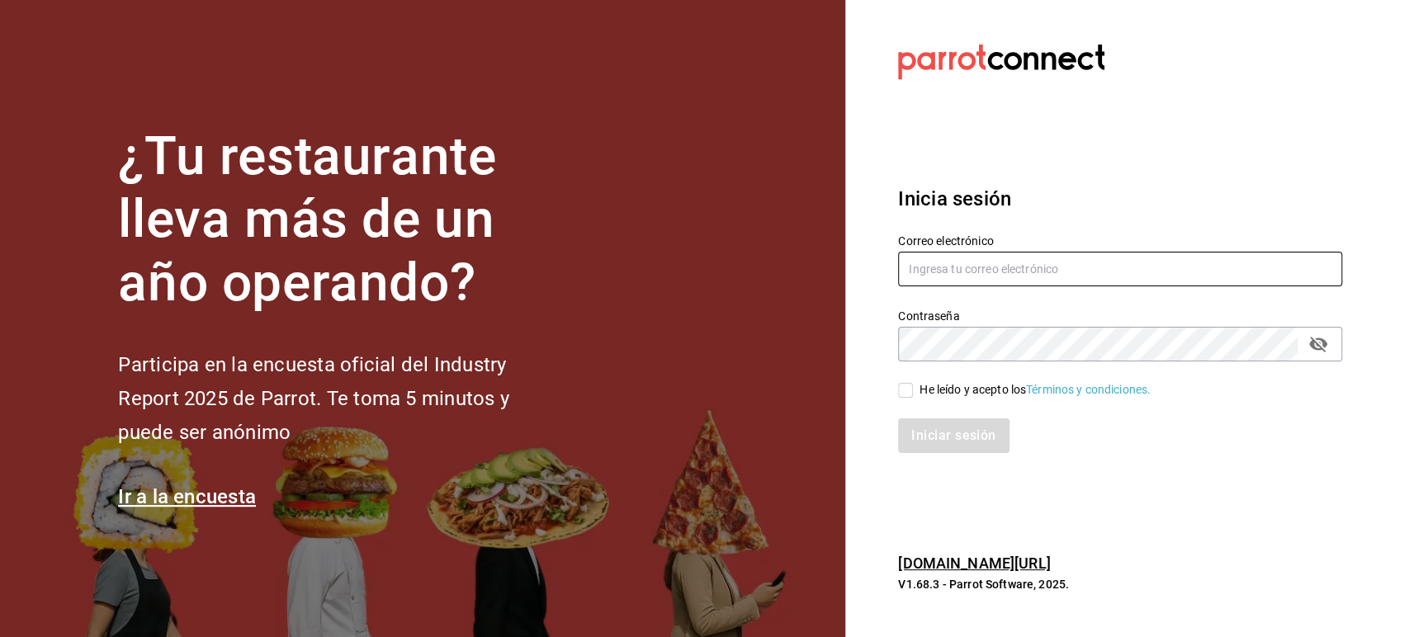
drag, startPoint x: 645, startPoint y: 247, endPoint x: 957, endPoint y: 262, distance: 312.4
click at [957, 262] on input "text" at bounding box center [1120, 269] width 444 height 35
paste input "monchoso@tamps.com"
type input "monchoso@tamps.com"
click at [925, 394] on div "He leído y acepto los Términos y condiciones." at bounding box center [1035, 389] width 231 height 17
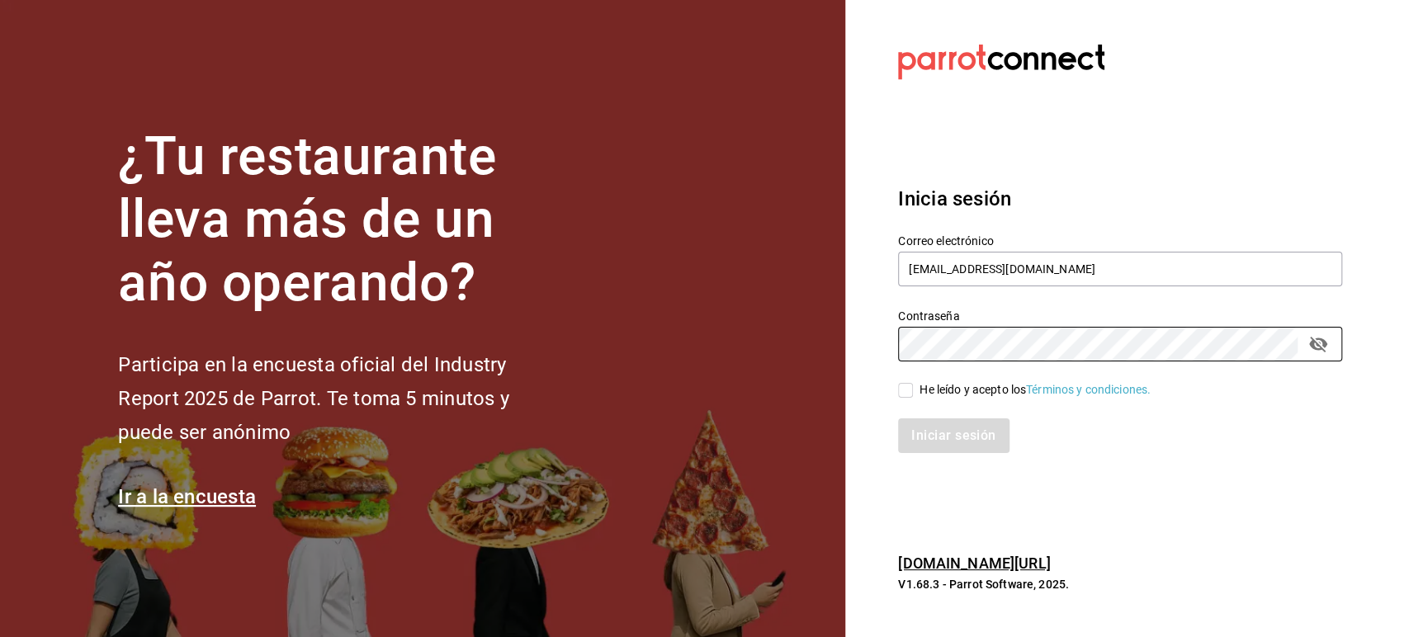
click at [913, 394] on input "He leído y acepto los Términos y condiciones." at bounding box center [905, 390] width 15 height 15
checkbox input "true"
click at [944, 428] on button "Iniciar sesión" at bounding box center [954, 436] width 112 height 35
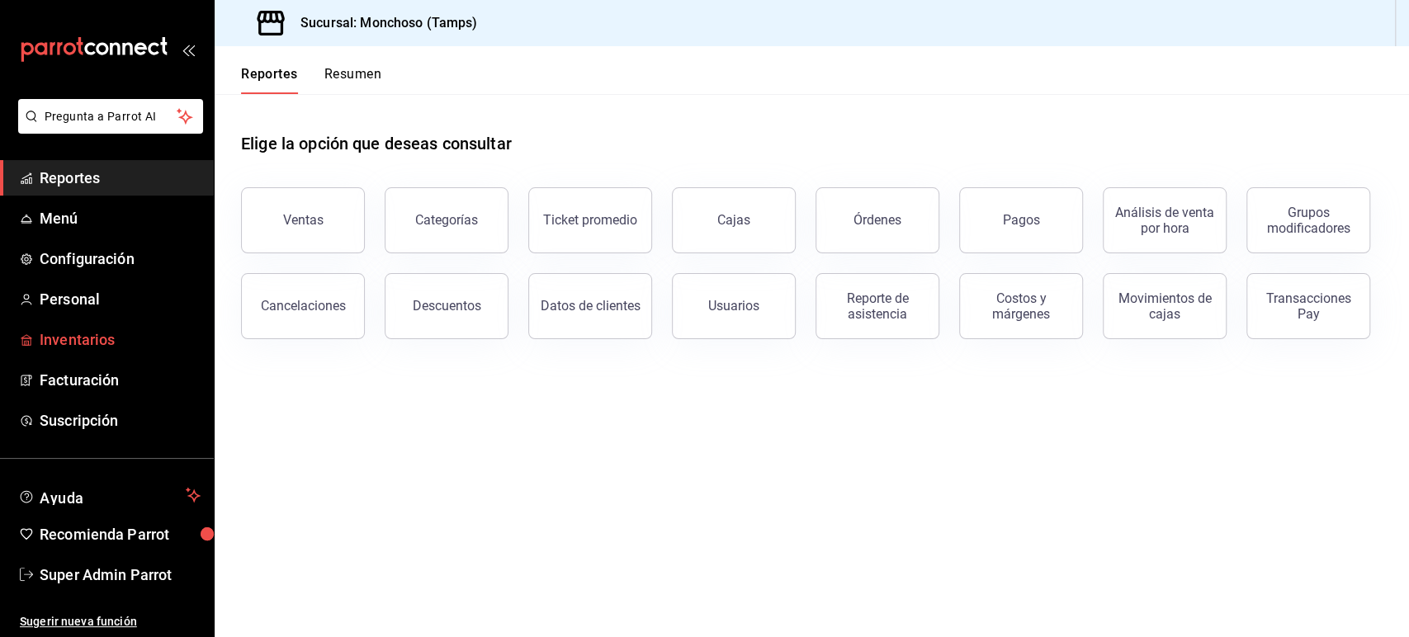
click at [83, 335] on span "Inventarios" at bounding box center [120, 340] width 161 height 22
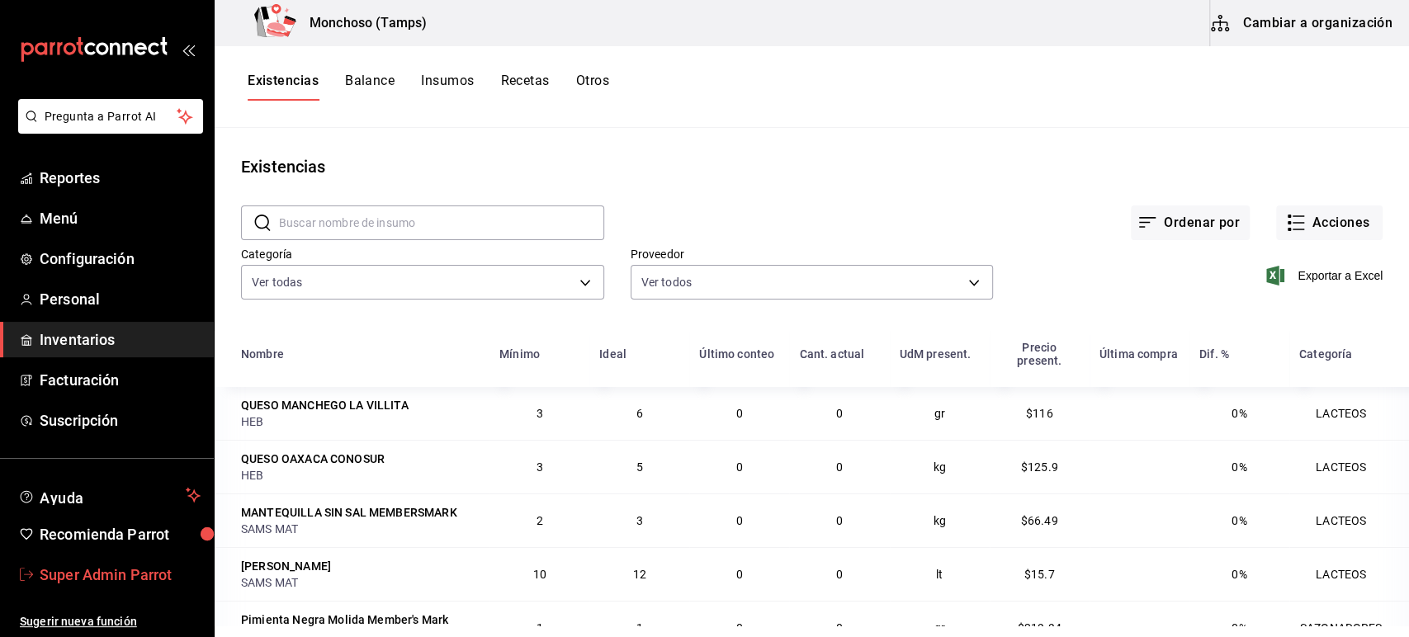
click at [113, 577] on span "Super Admin Parrot" at bounding box center [120, 575] width 161 height 22
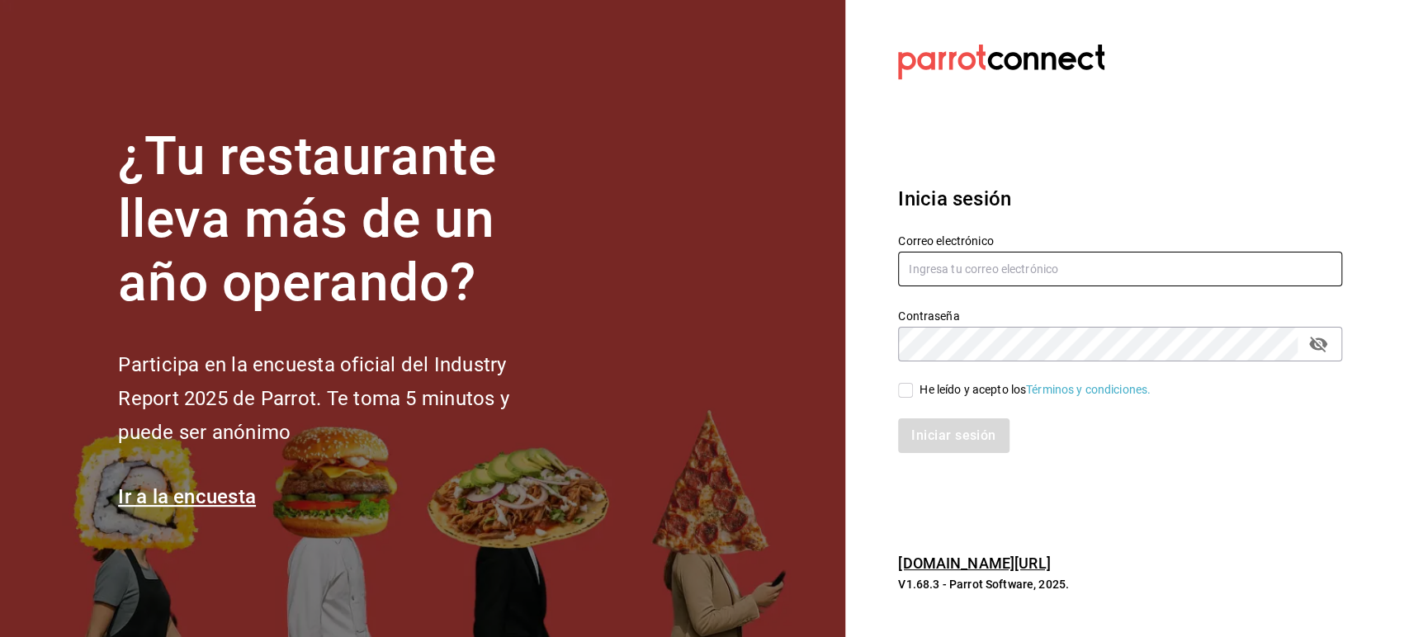
click at [932, 276] on input "text" at bounding box center [1120, 269] width 444 height 35
paste input "bernies@tamaulipas.com"
type input "bernies@tamaulipas.com"
click at [928, 392] on div "He leído y acepto los Términos y condiciones." at bounding box center [1035, 389] width 231 height 17
click at [913, 392] on input "He leído y acepto los Términos y condiciones." at bounding box center [905, 390] width 15 height 15
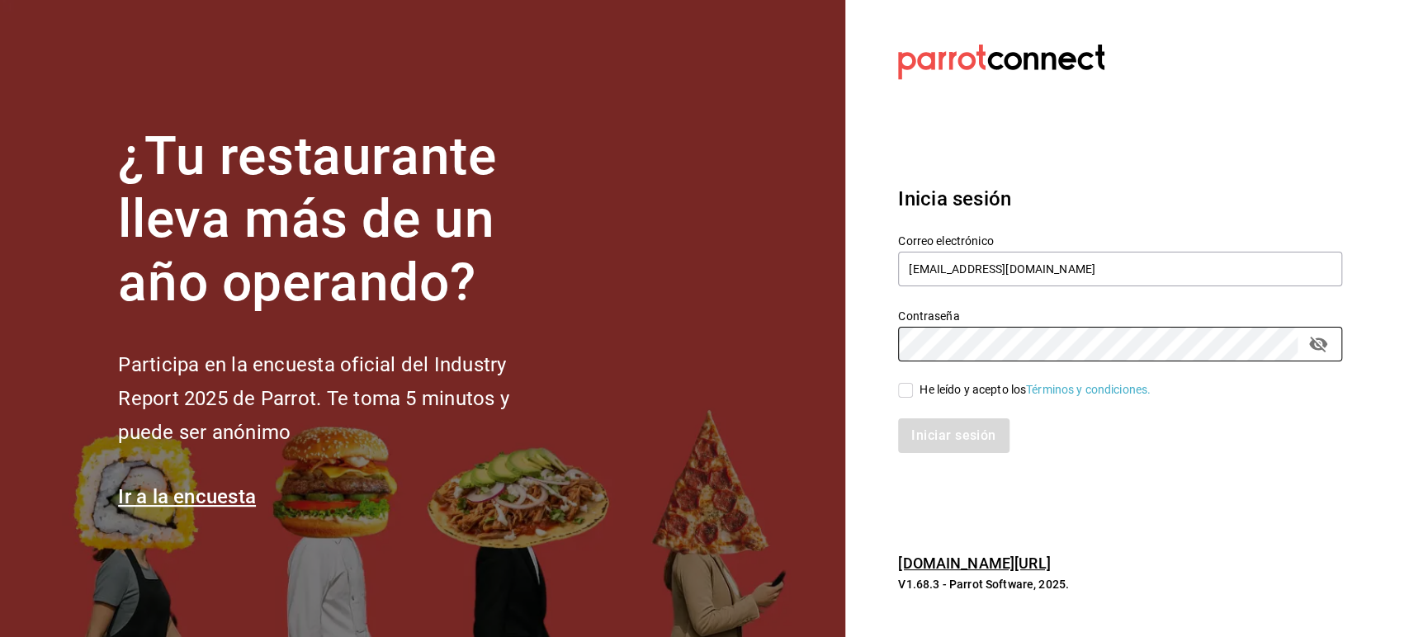
checkbox input "true"
click at [936, 435] on button "Iniciar sesión" at bounding box center [954, 436] width 112 height 35
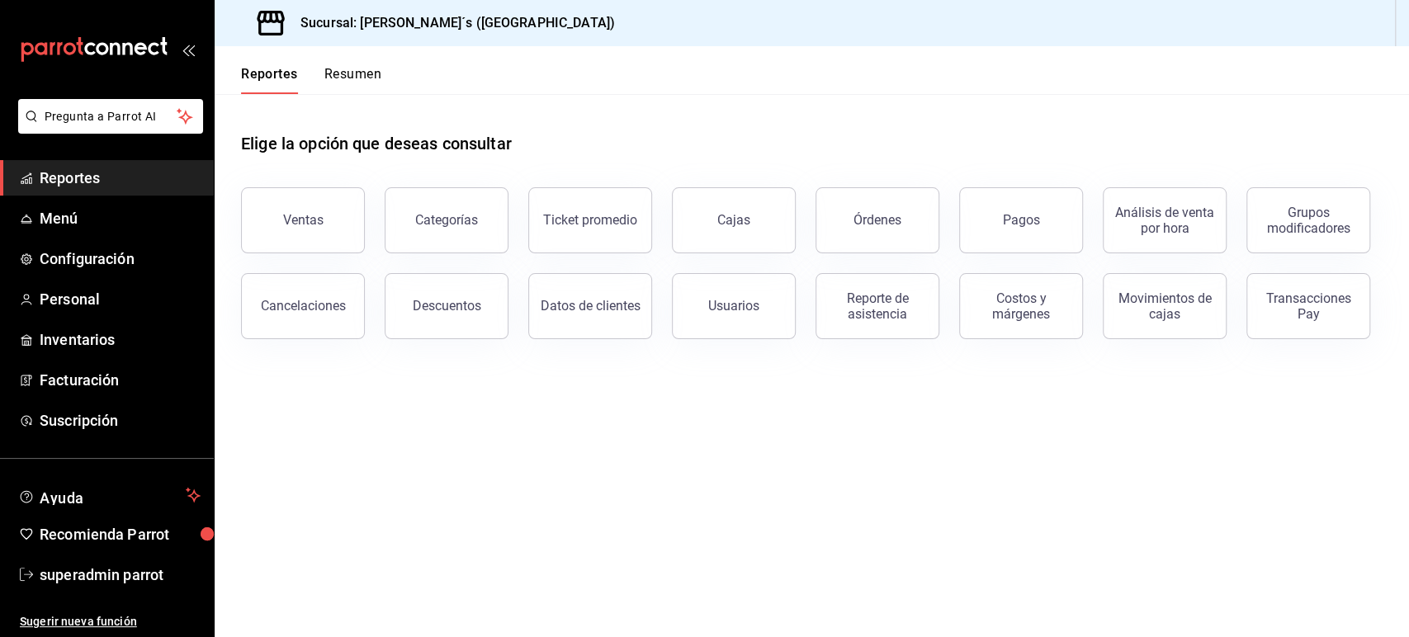
click at [1223, 89] on header "Reportes Resumen" at bounding box center [812, 70] width 1195 height 48
click at [84, 337] on span "Inventarios" at bounding box center [120, 340] width 161 height 22
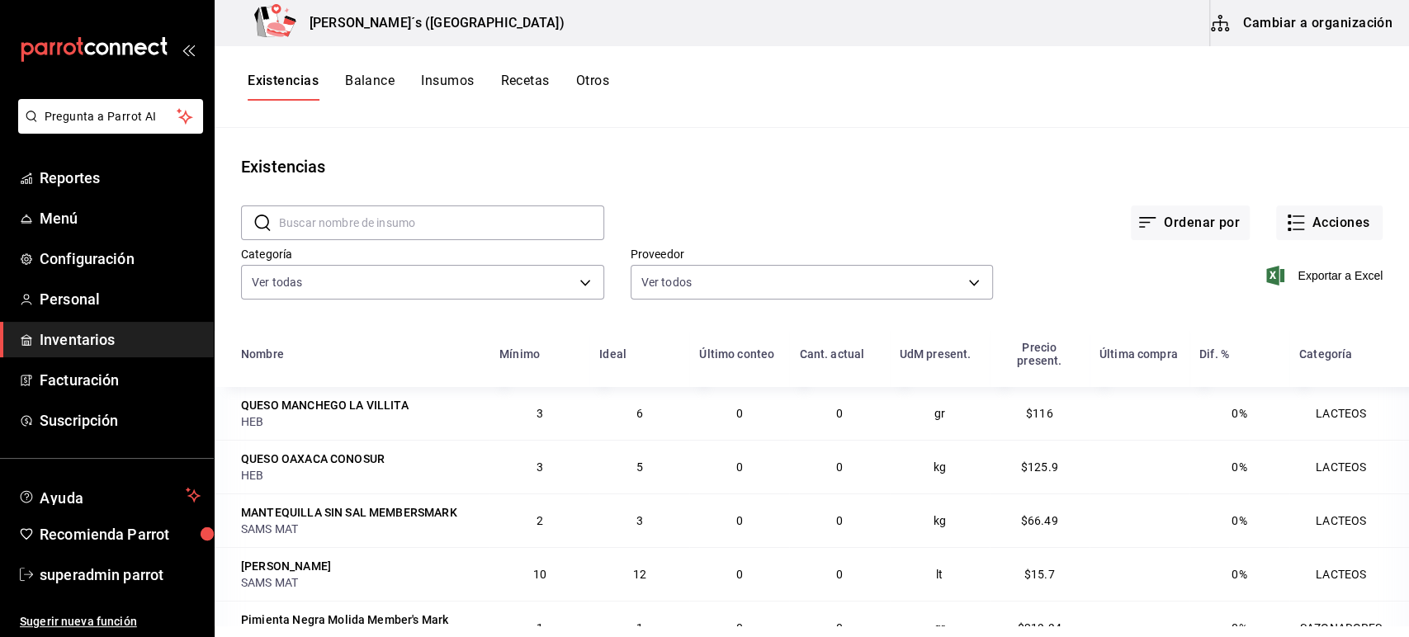
click at [980, 156] on div "Existencias" at bounding box center [812, 166] width 1195 height 25
